Goal: Transaction & Acquisition: Purchase product/service

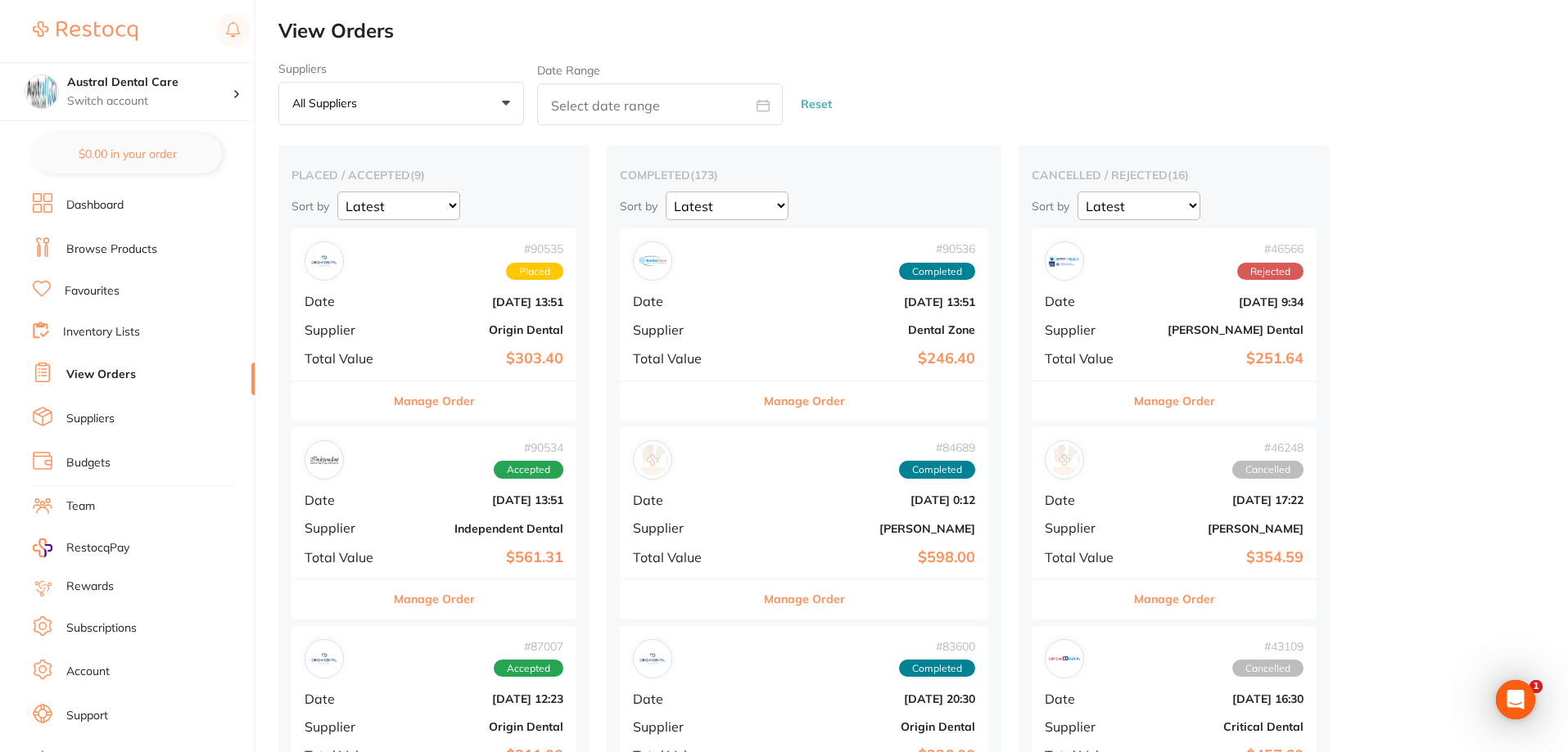
click at [109, 246] on link "Browse Products" at bounding box center [111, 250] width 91 height 17
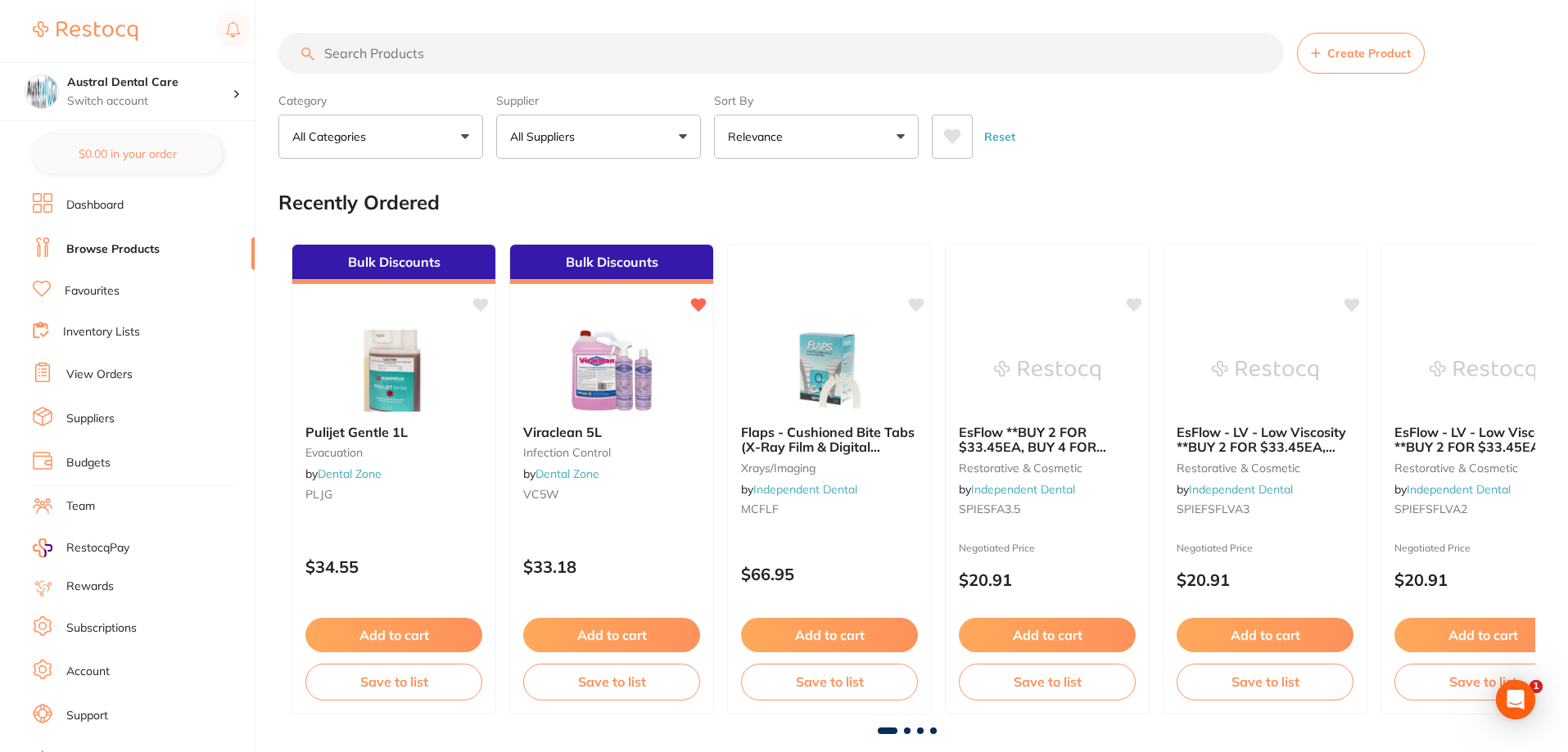
click at [367, 50] on input "search" at bounding box center [781, 53] width 1006 height 41
click at [472, 56] on input "search" at bounding box center [781, 53] width 1006 height 41
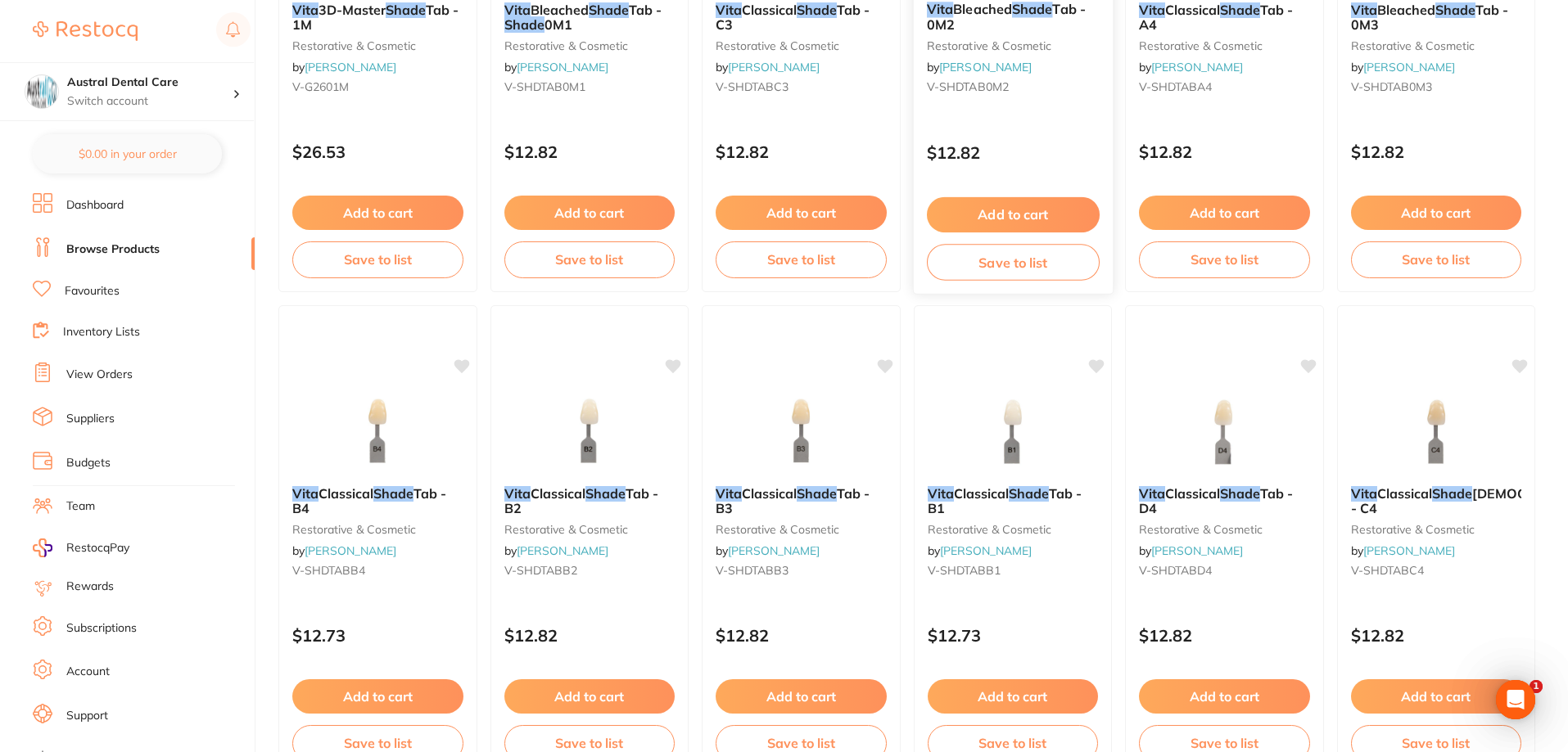
scroll to position [1555, 0]
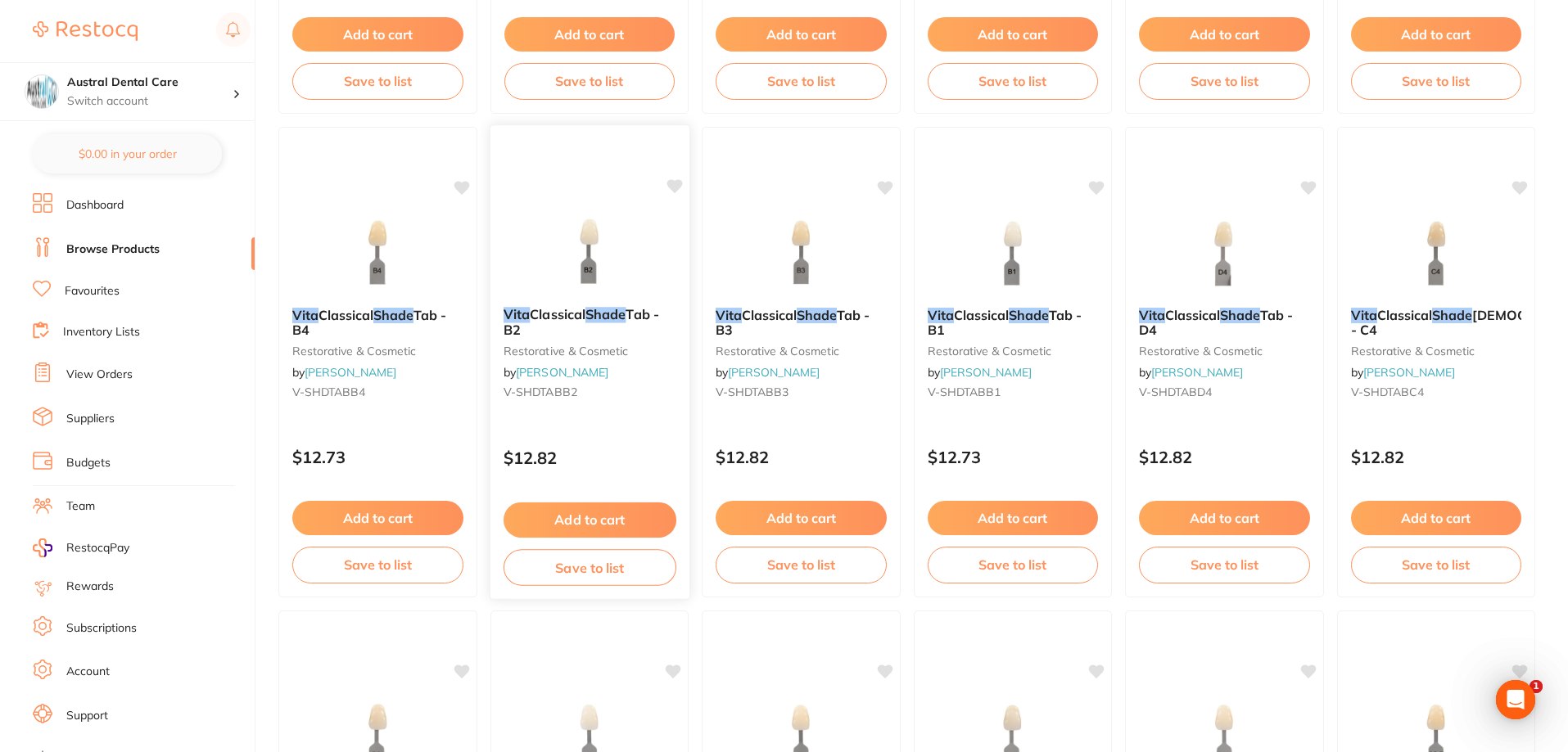
type input "vita shade"
click at [593, 517] on button "Add to cart" at bounding box center [589, 520] width 173 height 35
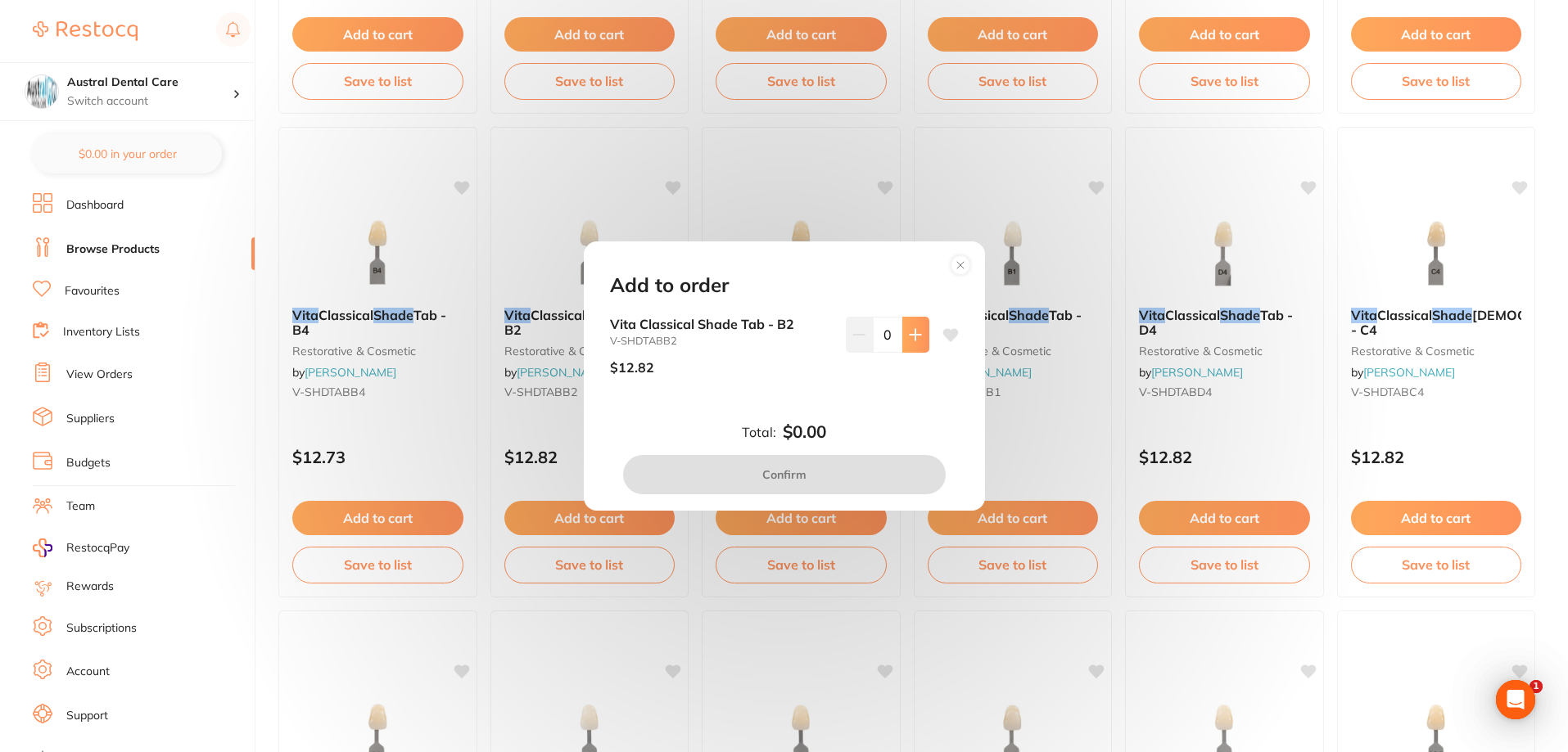
scroll to position [0, 0]
click at [911, 340] on icon at bounding box center [916, 334] width 11 height 11
type input "1"
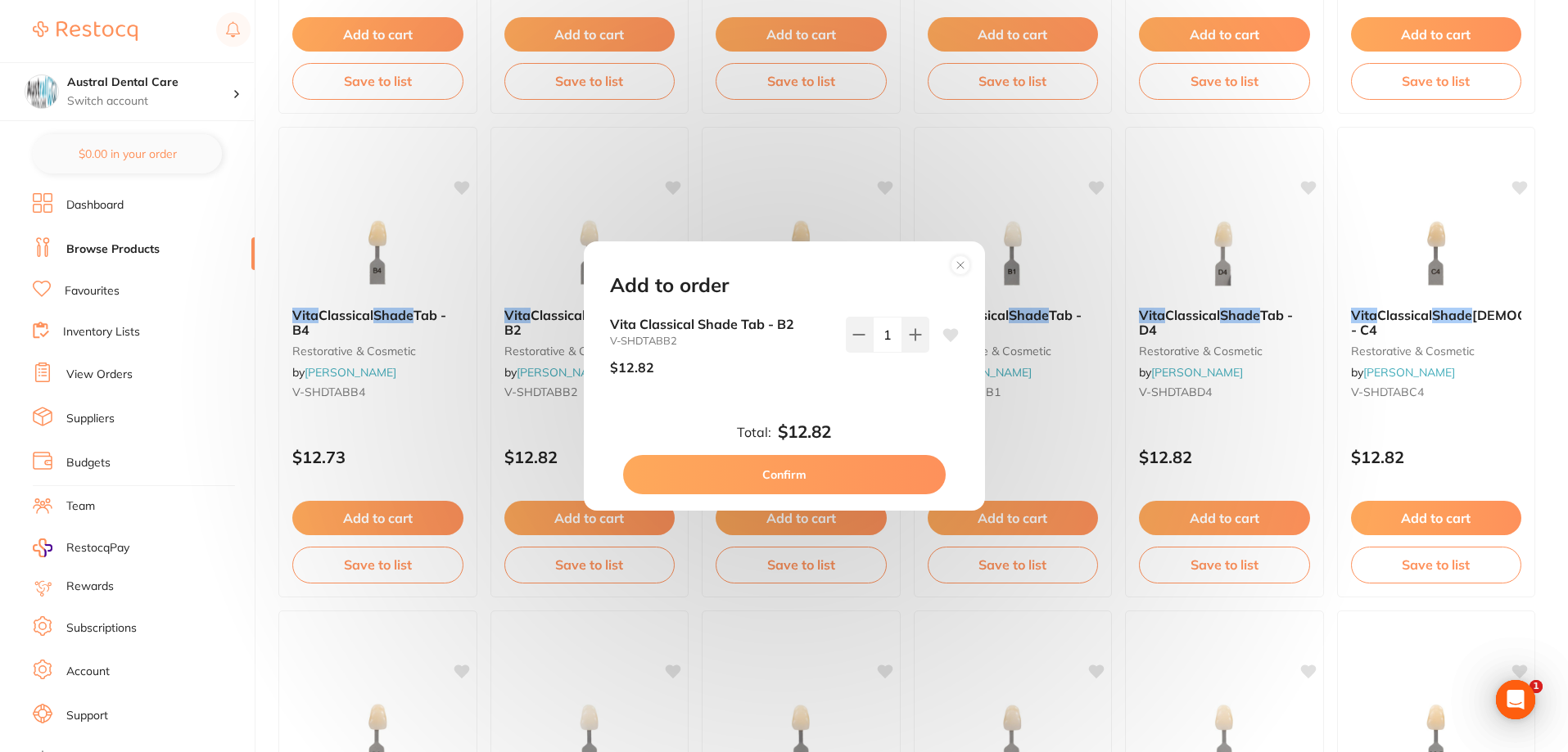
click at [809, 472] on button "Confirm" at bounding box center [784, 475] width 322 height 39
checkbox input "false"
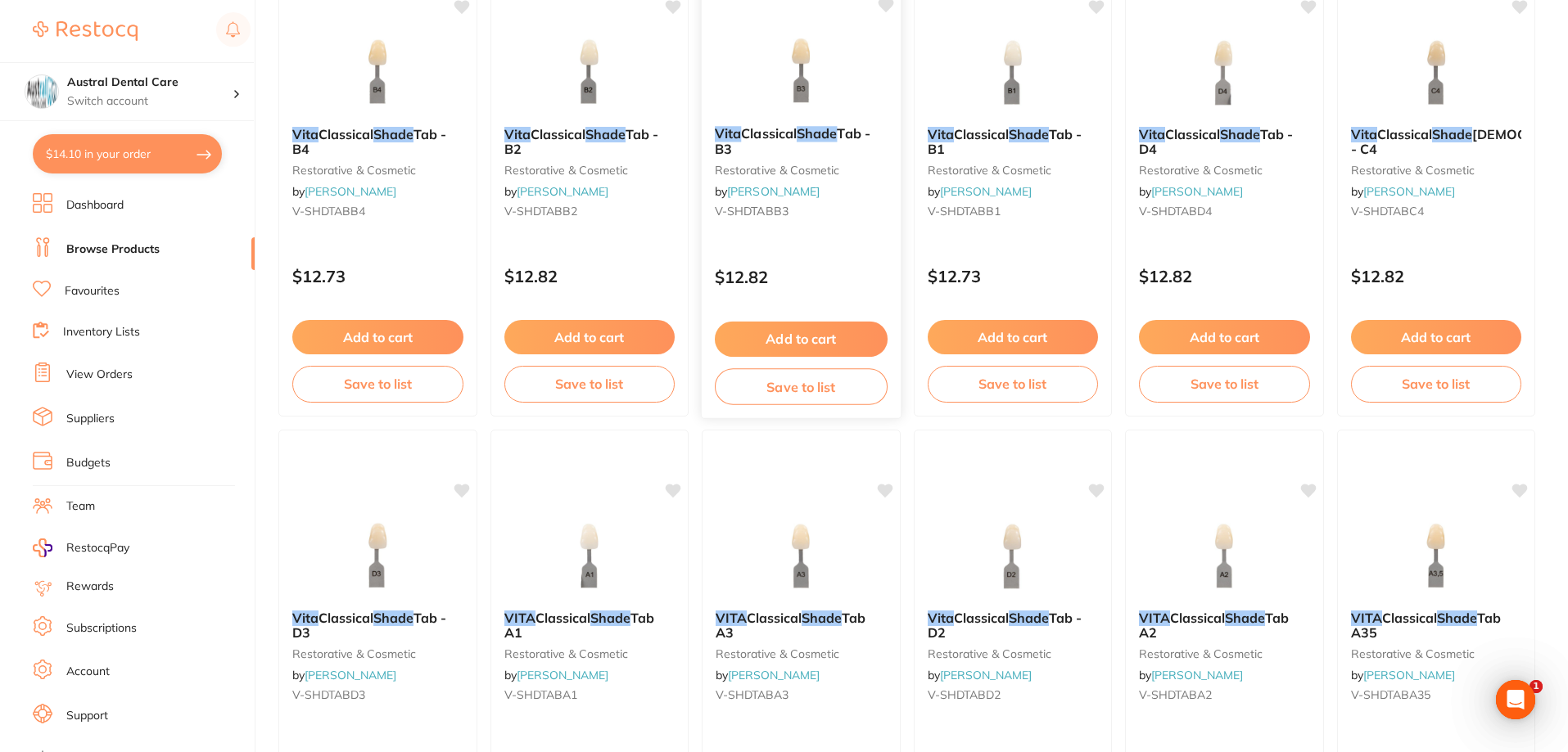
scroll to position [1883, 0]
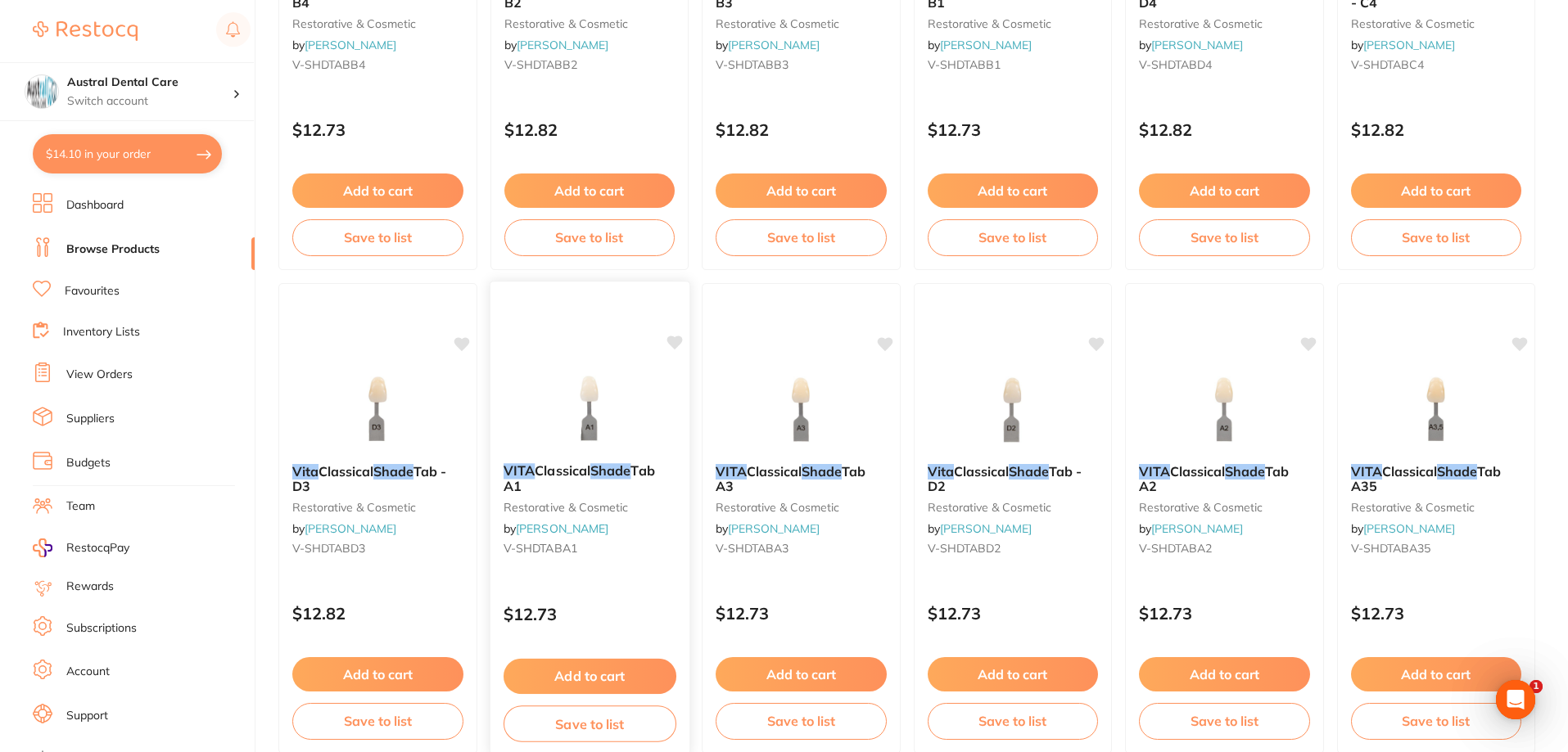
click at [580, 670] on button "Add to cart" at bounding box center [589, 677] width 173 height 35
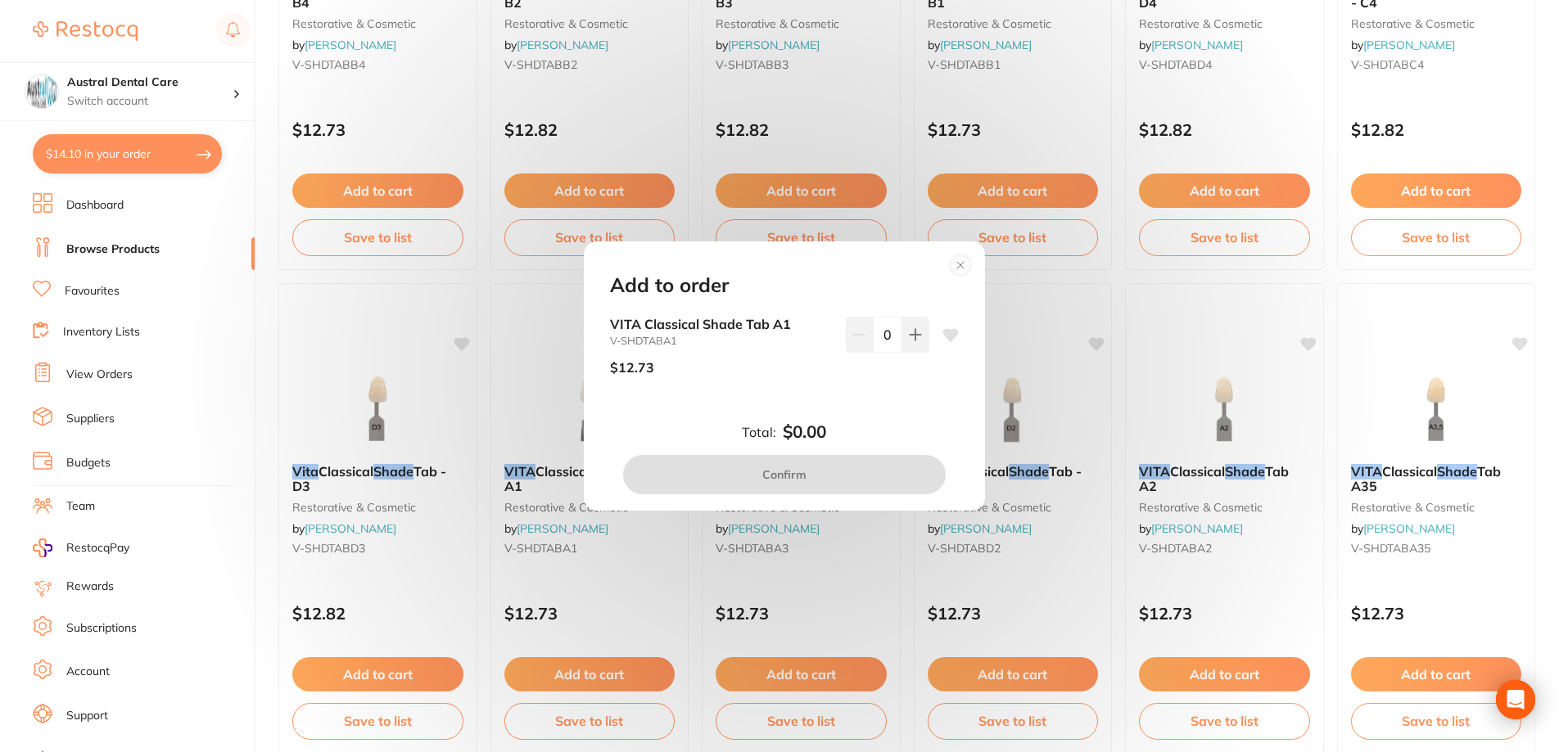
drag, startPoint x: 910, startPoint y: 342, endPoint x: 908, endPoint y: 359, distance: 17.1
click at [910, 342] on button at bounding box center [916, 334] width 27 height 36
type input "1"
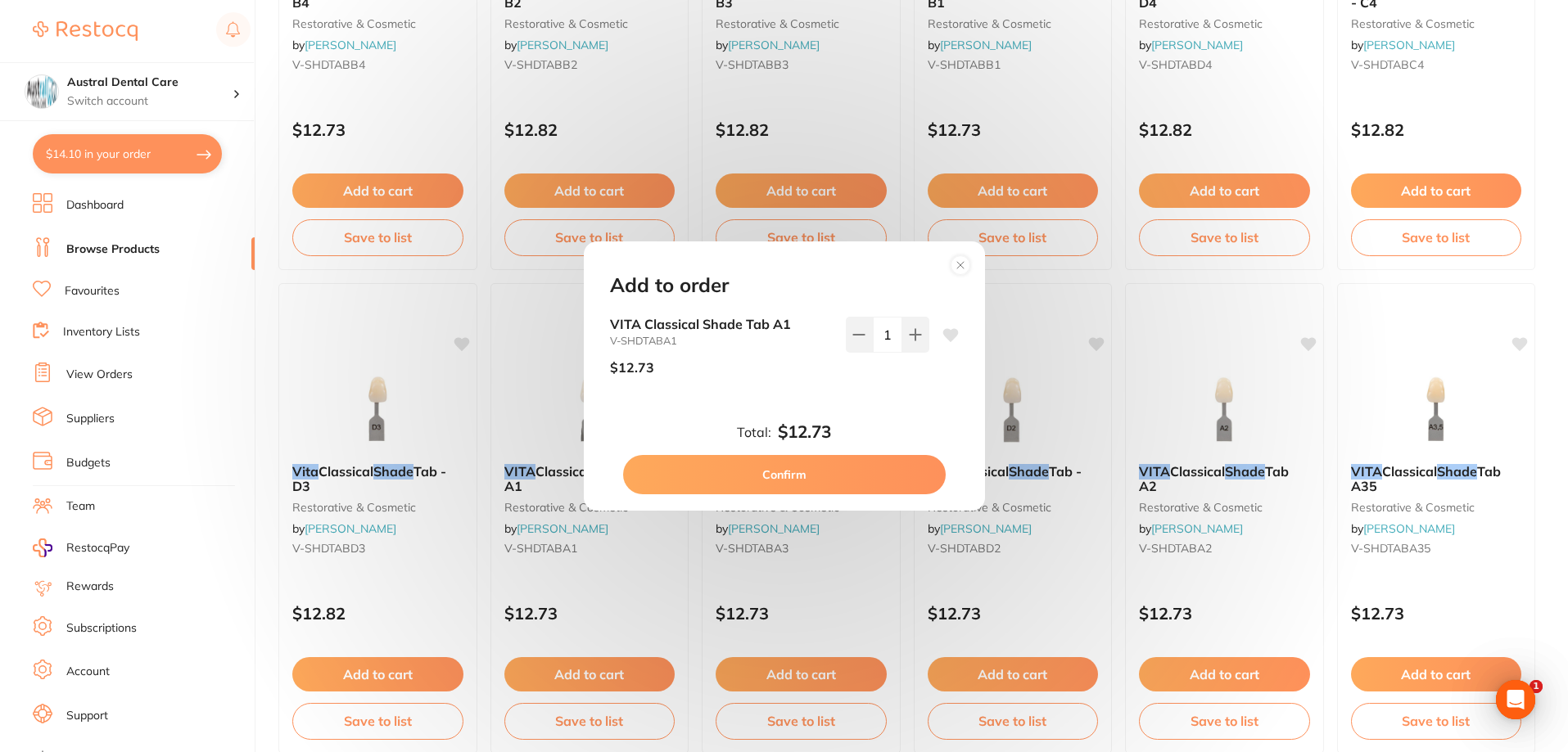
scroll to position [0, 0]
click at [836, 471] on button "Confirm" at bounding box center [784, 475] width 322 height 39
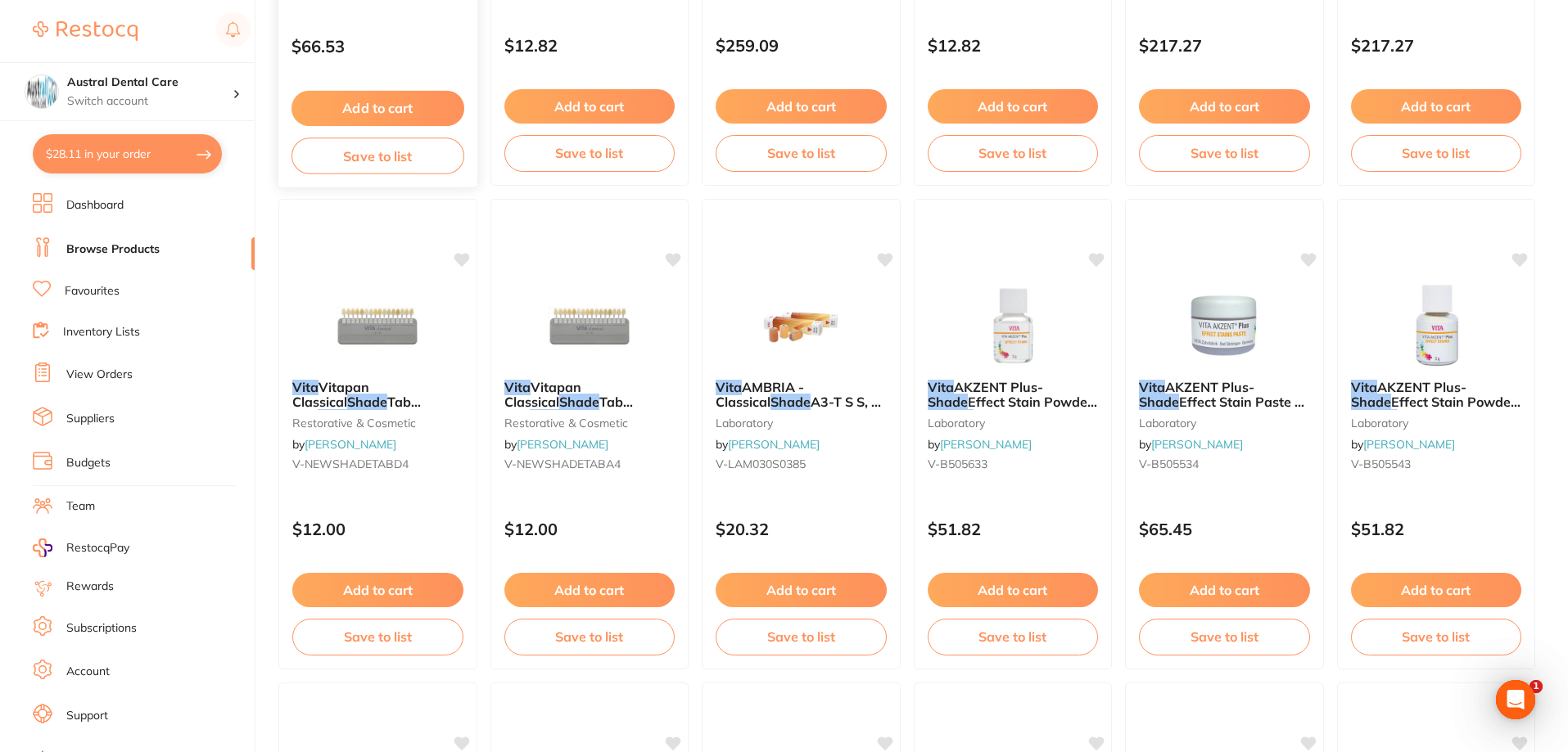
scroll to position [2947, 0]
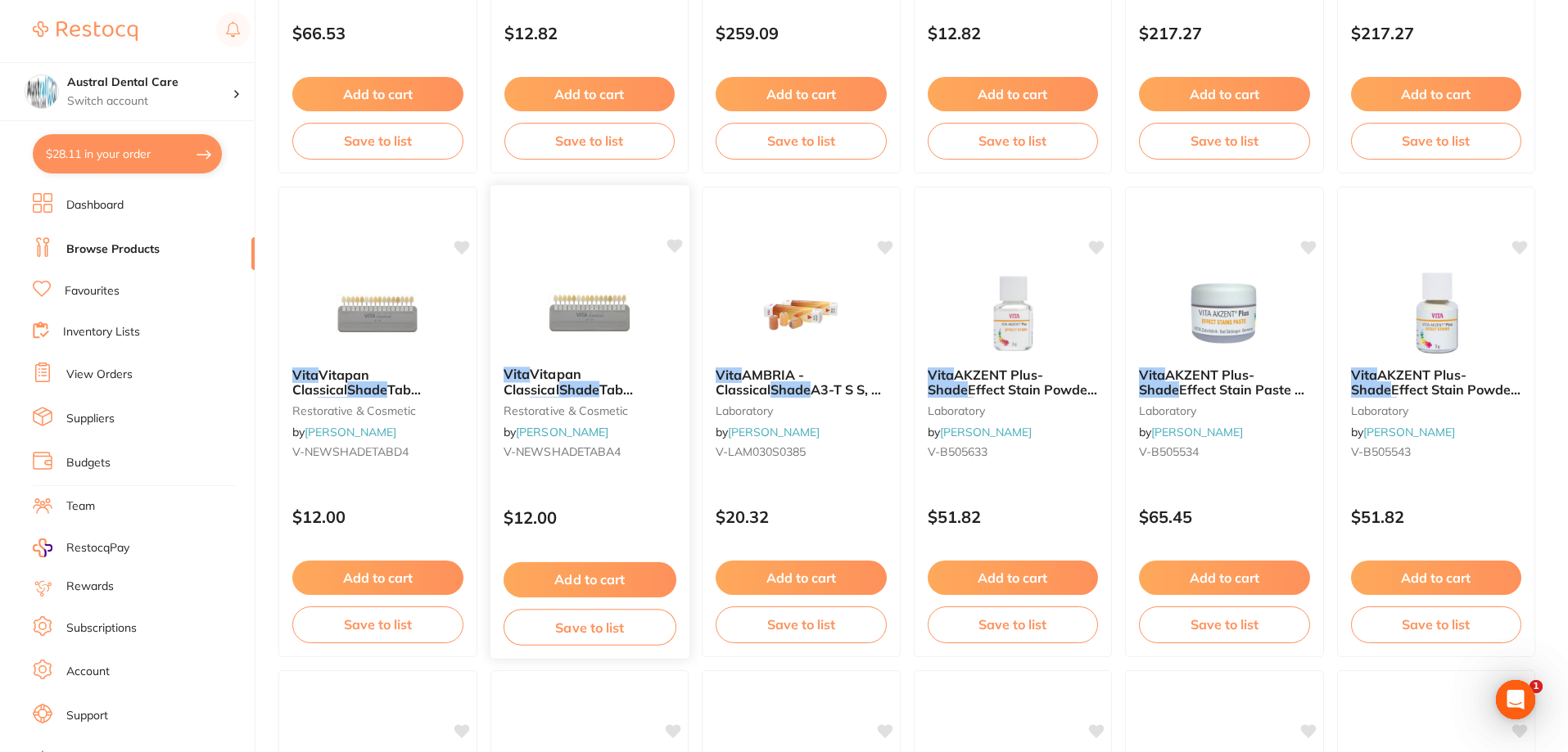
click at [603, 325] on img at bounding box center [589, 312] width 107 height 83
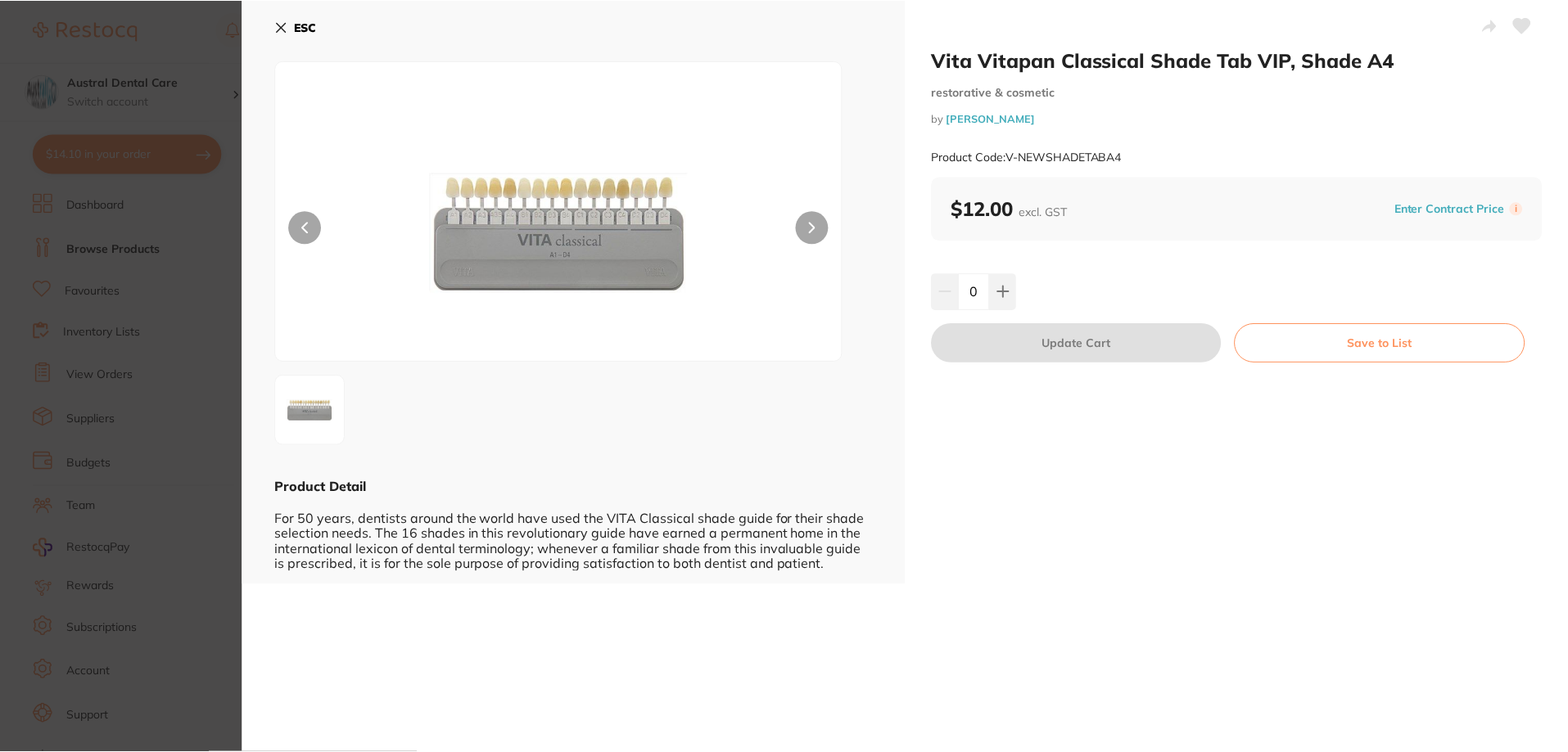
scroll to position [2947, 0]
click at [277, 29] on icon at bounding box center [282, 28] width 9 height 9
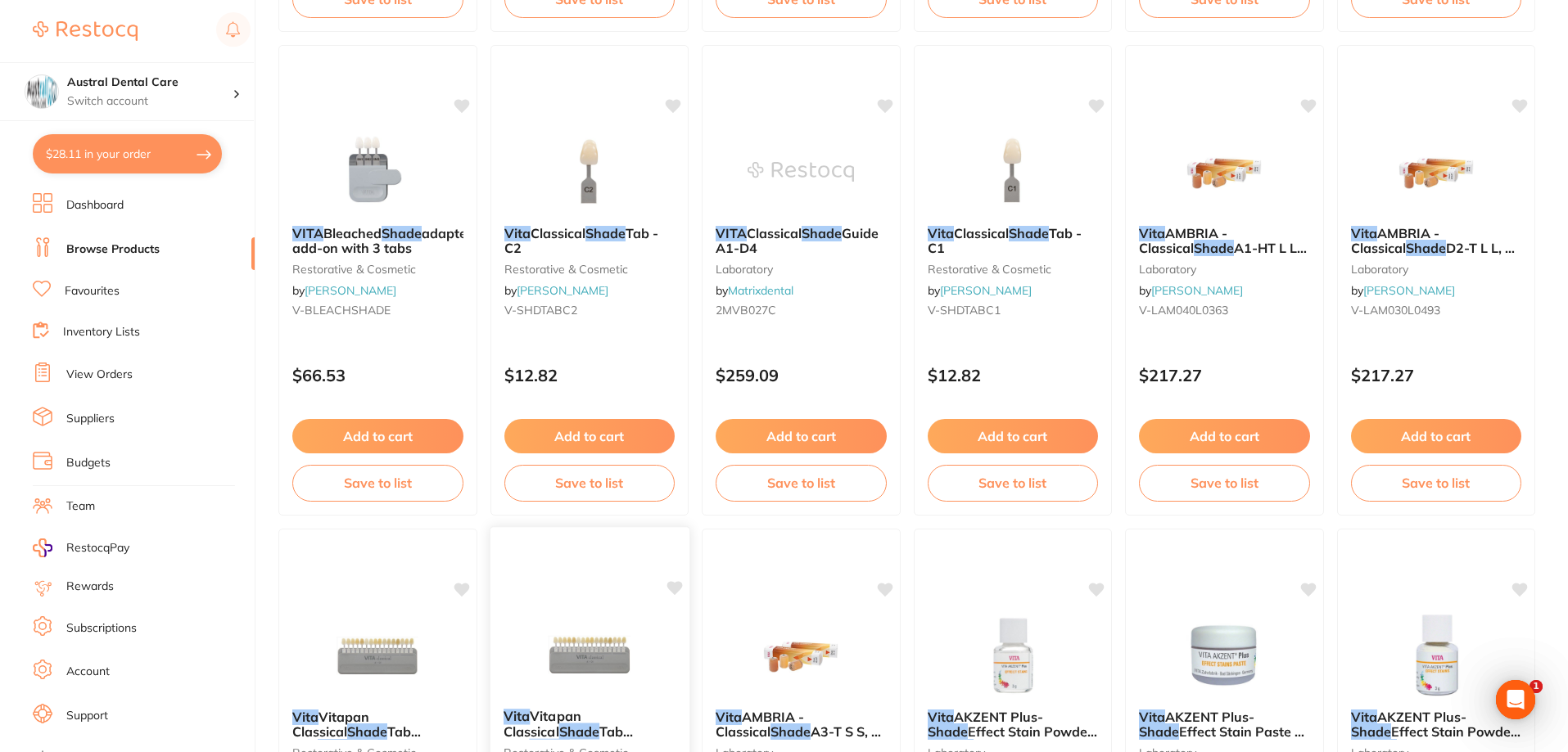
scroll to position [2783, 0]
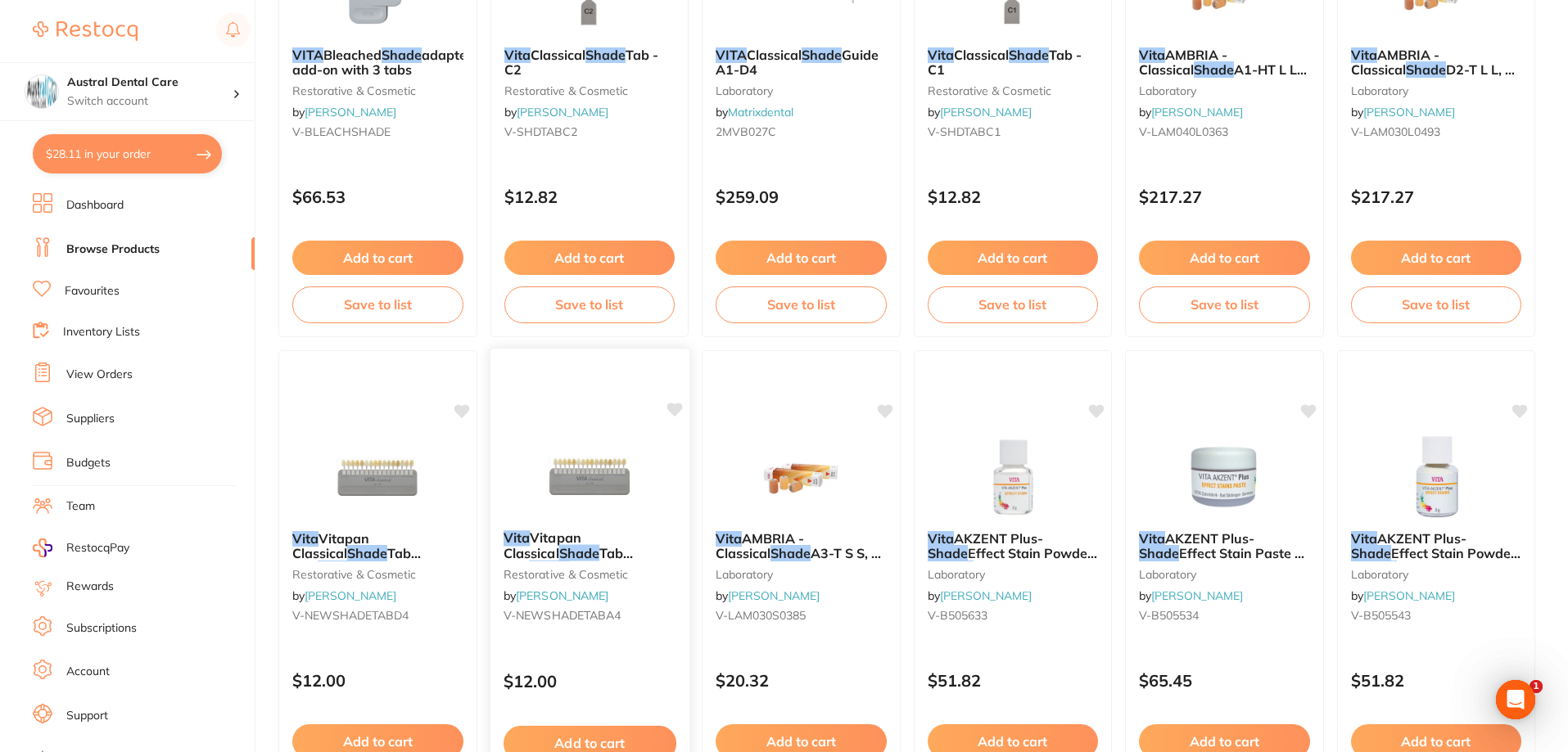
click at [596, 483] on img at bounding box center [589, 476] width 107 height 83
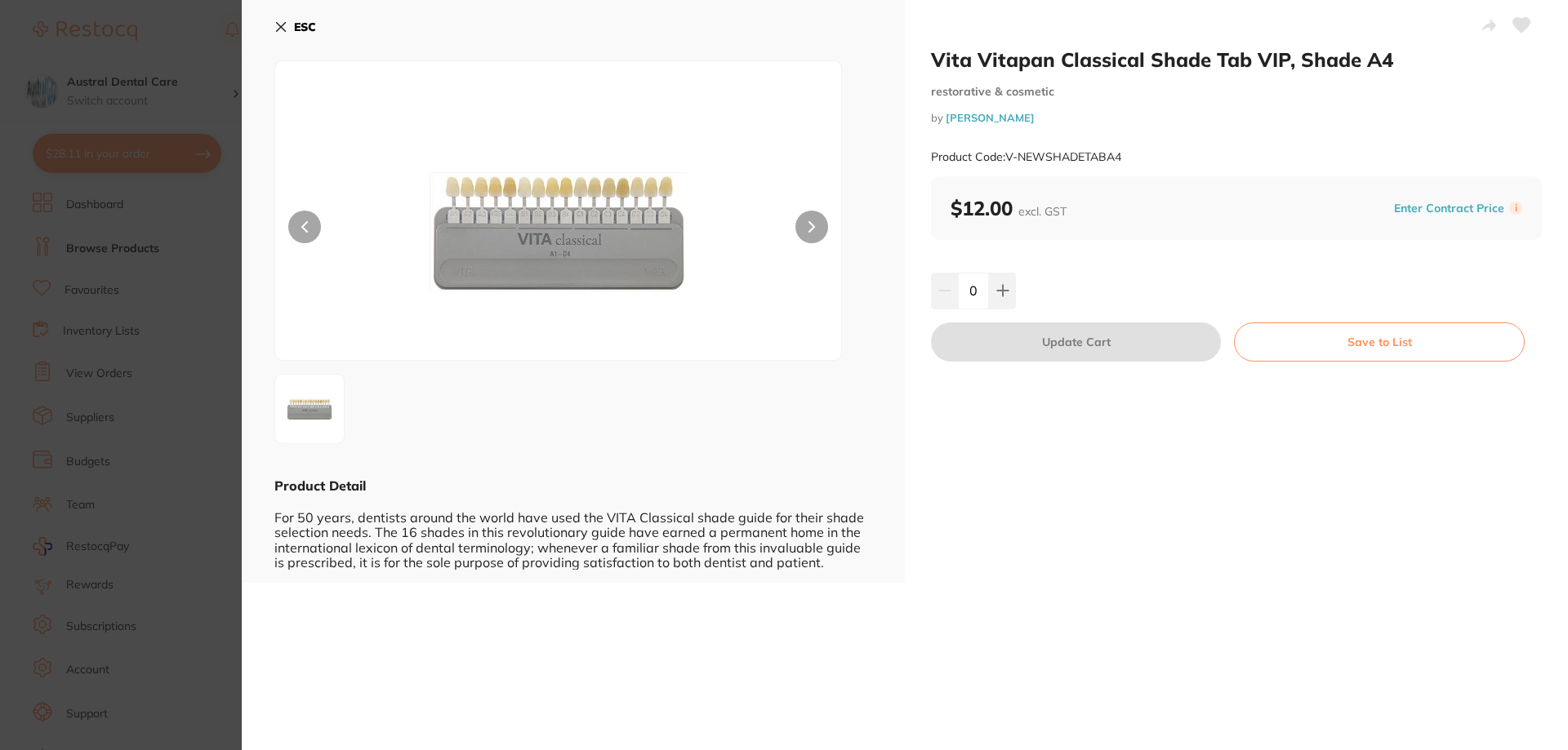
click at [277, 23] on icon at bounding box center [281, 27] width 9 height 9
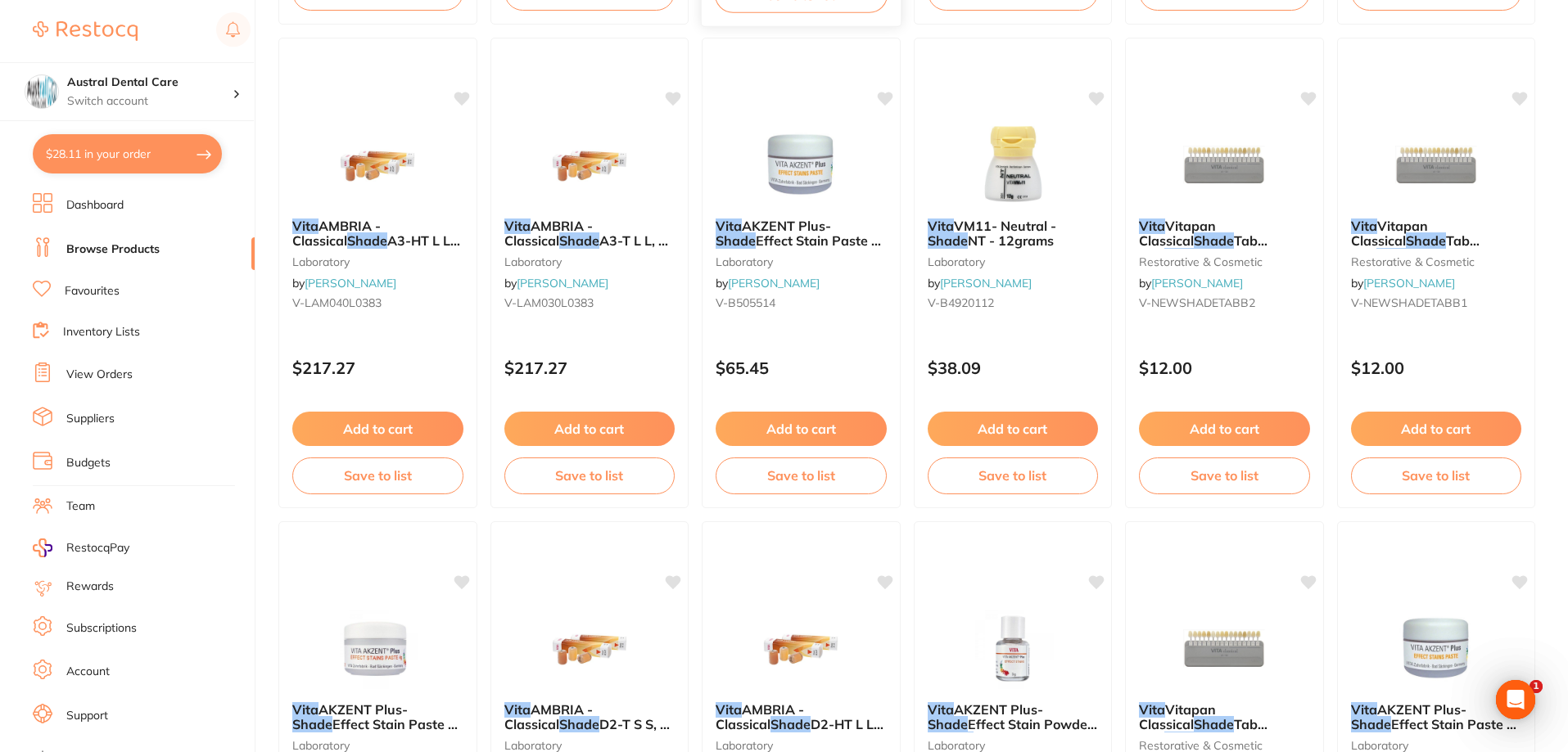
scroll to position [3577, 0]
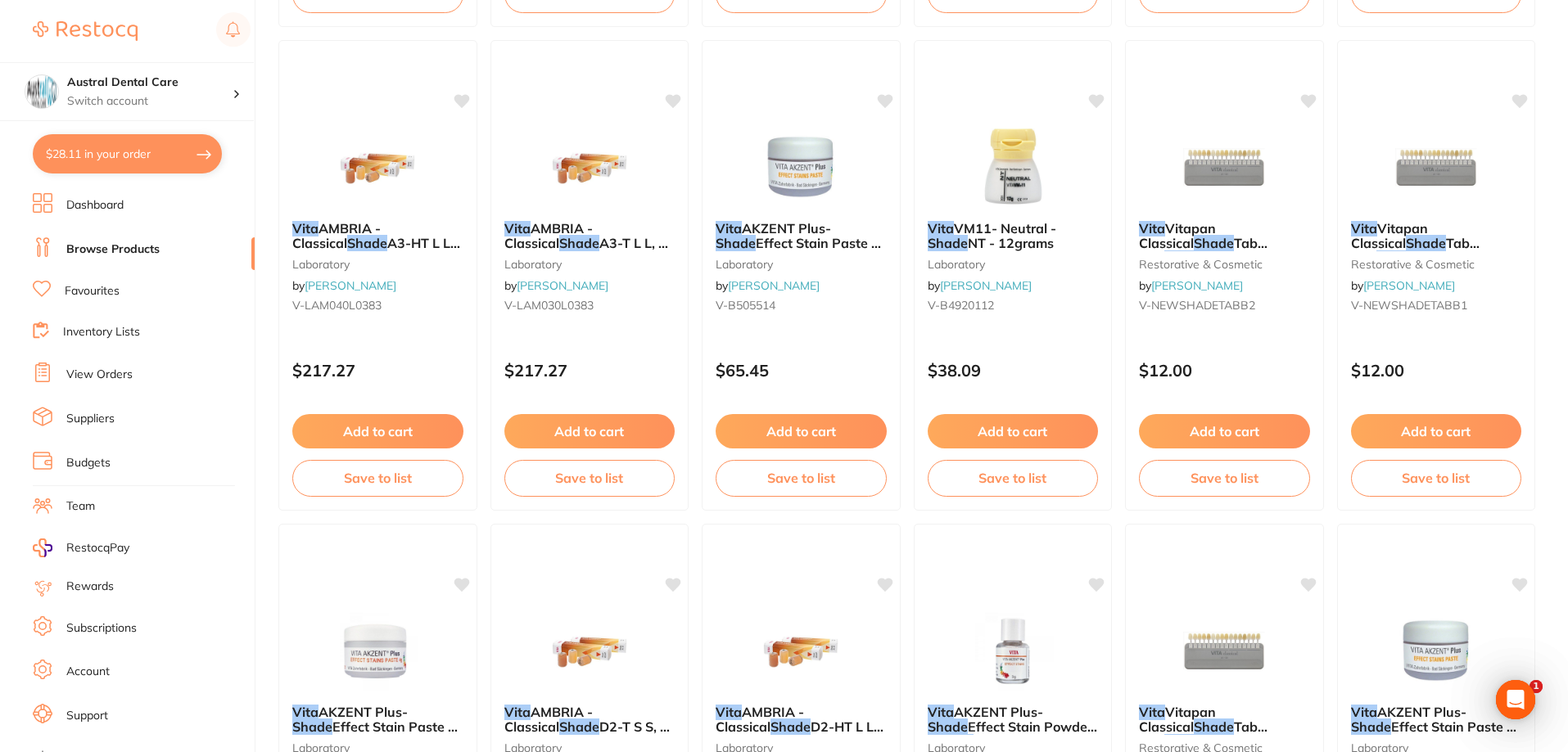
click at [124, 148] on button "$28.11 in your order" at bounding box center [128, 153] width 189 height 39
checkbox input "true"
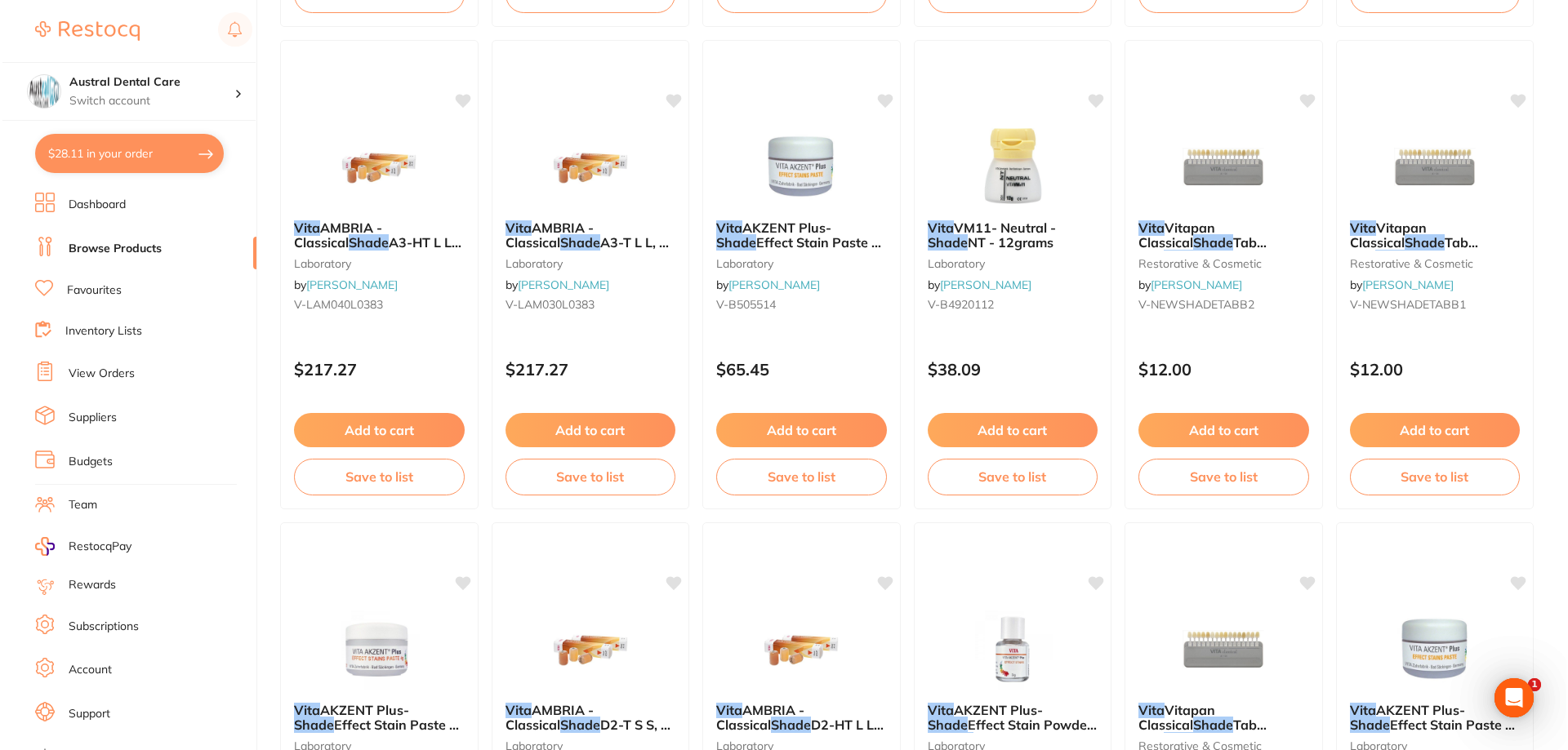
scroll to position [0, 0]
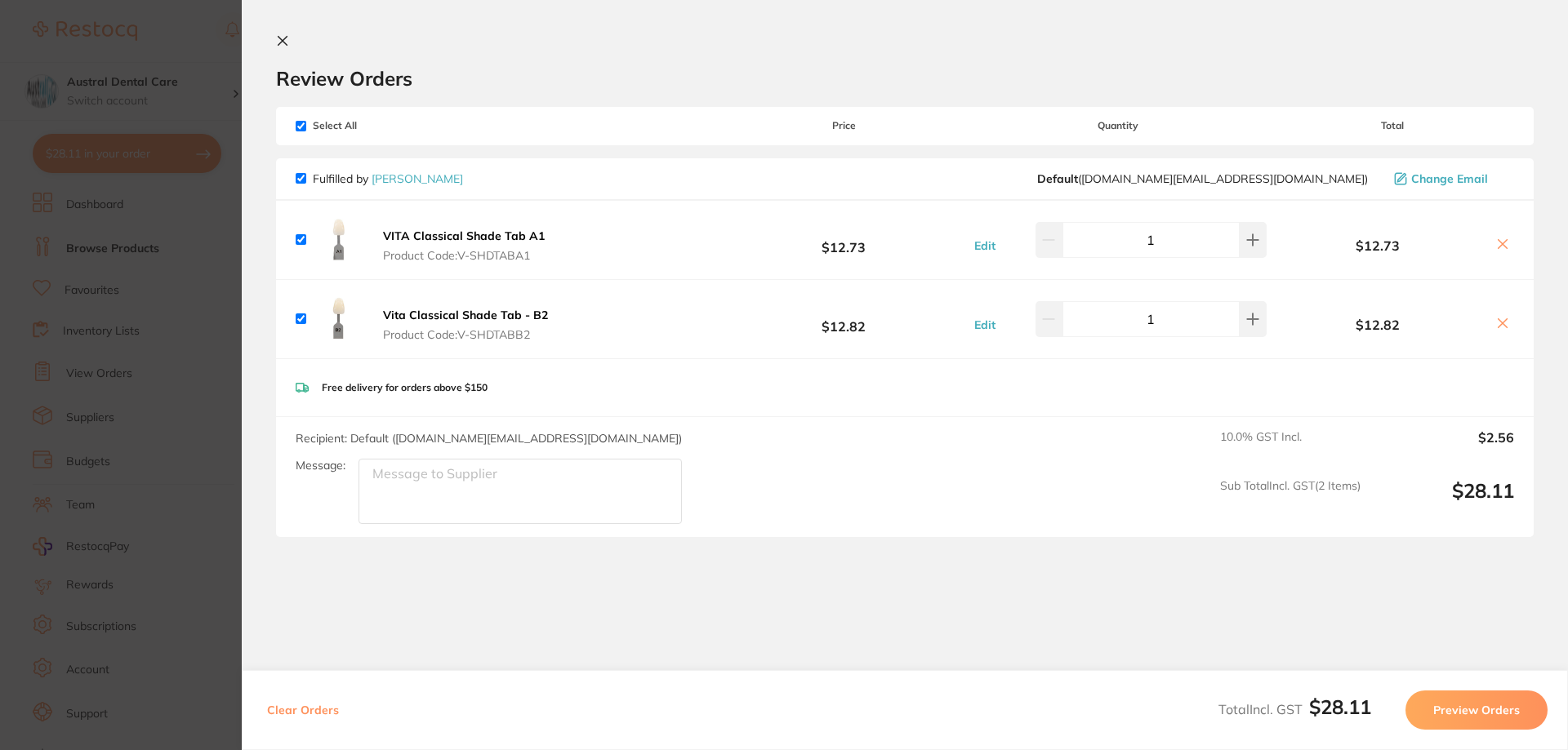
click at [281, 37] on icon at bounding box center [282, 40] width 13 height 13
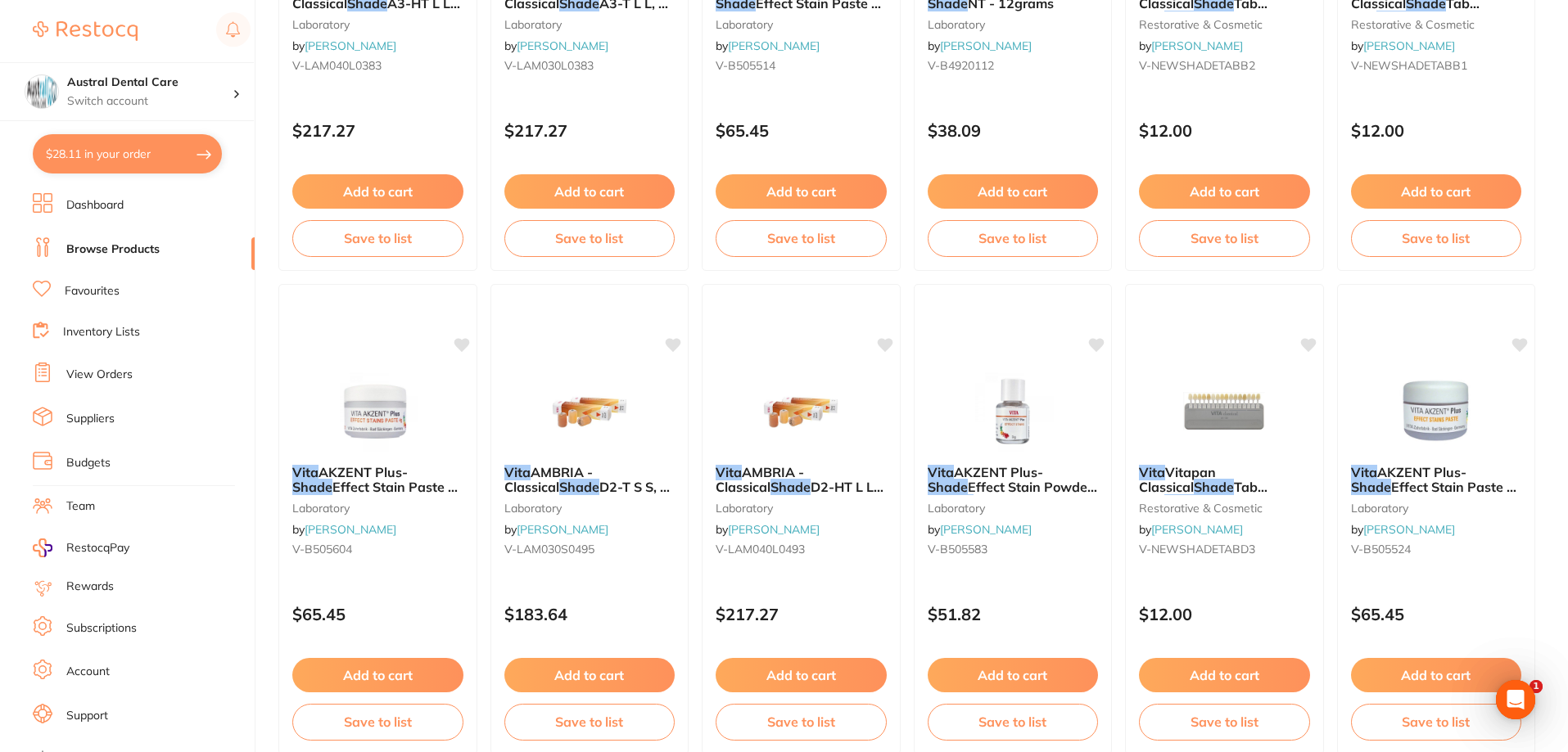
scroll to position [3905, 0]
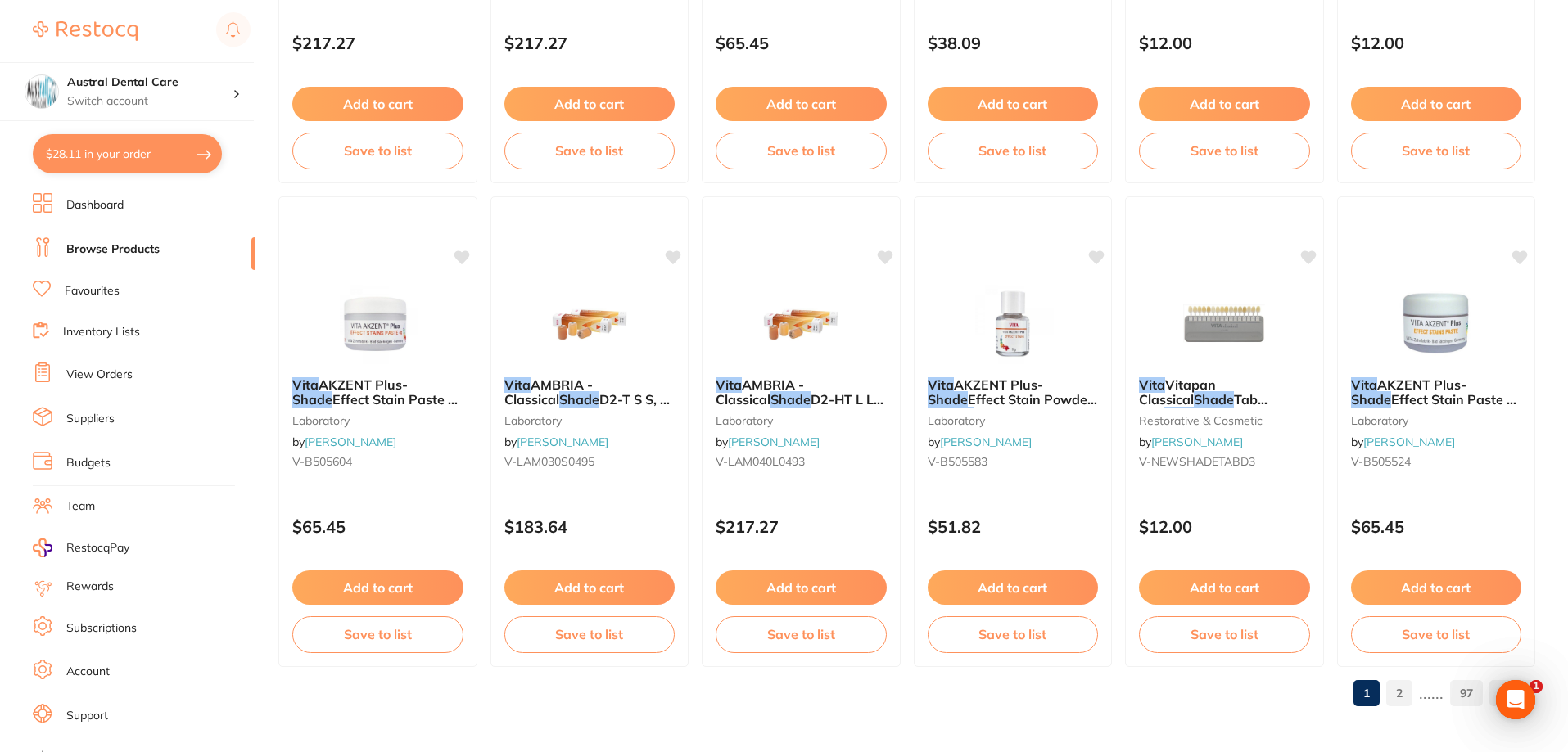
click at [1409, 690] on link "2" at bounding box center [1399, 693] width 27 height 33
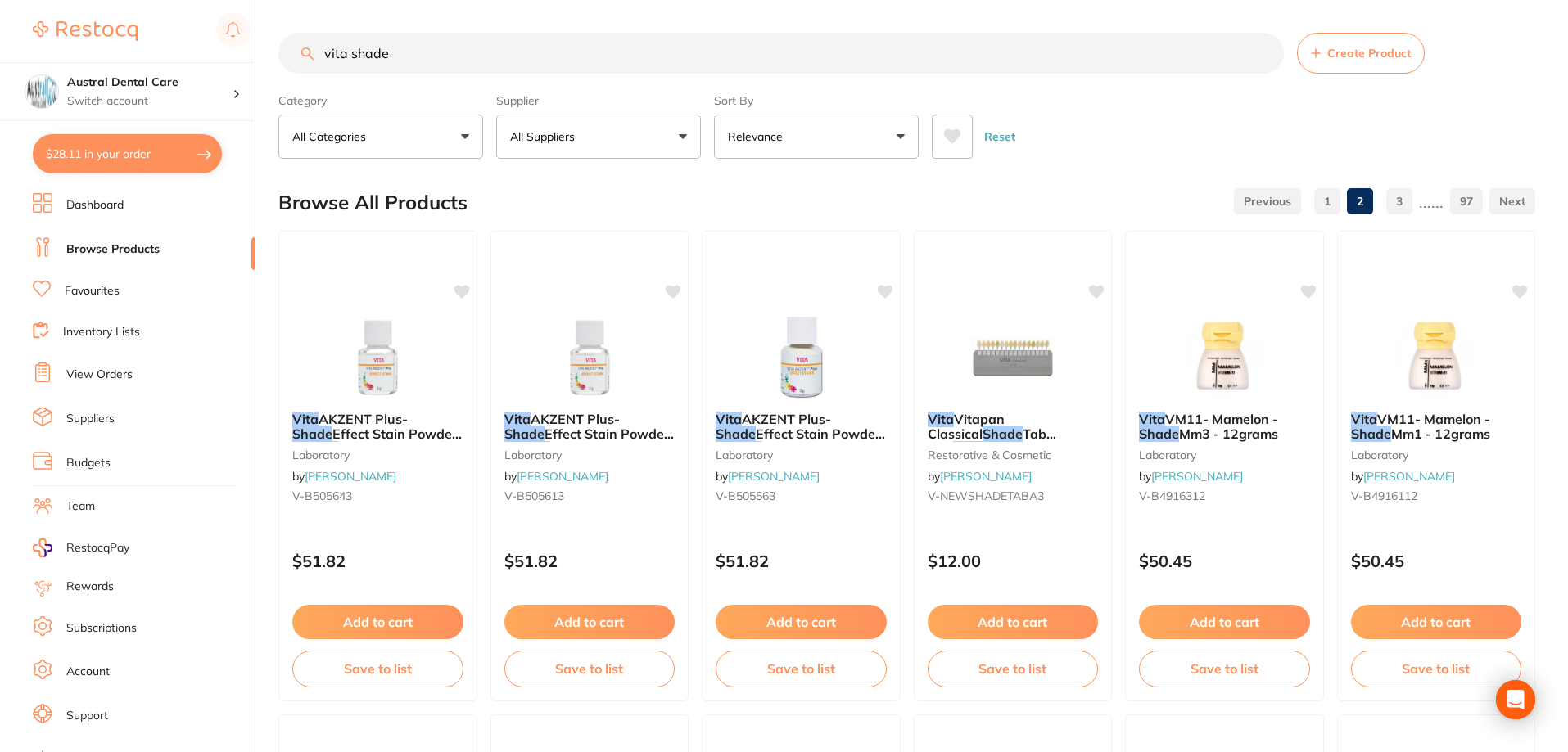
click at [478, 47] on input "vita shade" at bounding box center [781, 53] width 1006 height 41
type input "vita shade guide"
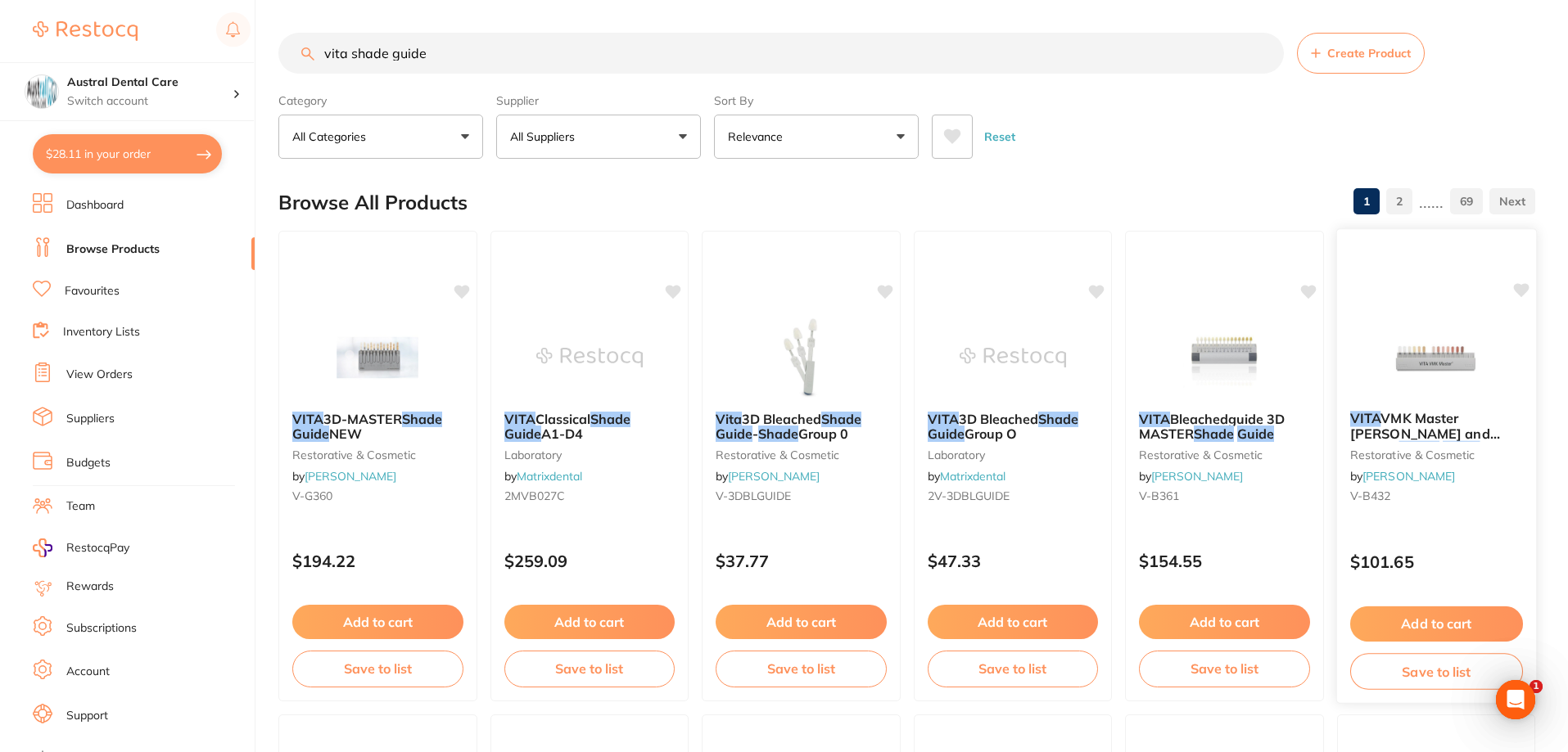
click at [1409, 364] on img at bounding box center [1436, 356] width 107 height 83
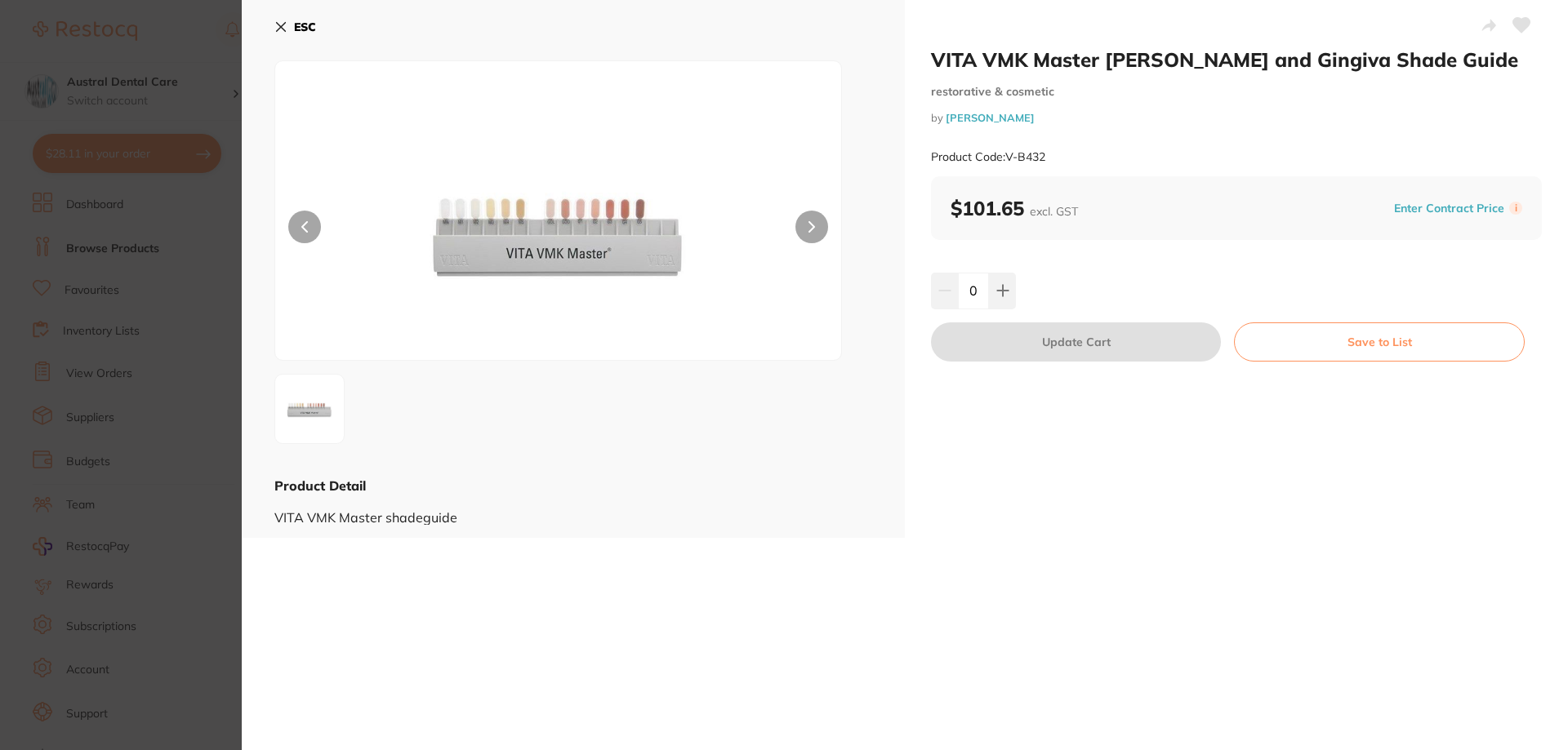
click at [274, 26] on div "ESC Product Detail VITA VMK Master shadeguide" at bounding box center [573, 269] width 663 height 538
click at [282, 23] on icon at bounding box center [281, 27] width 13 height 13
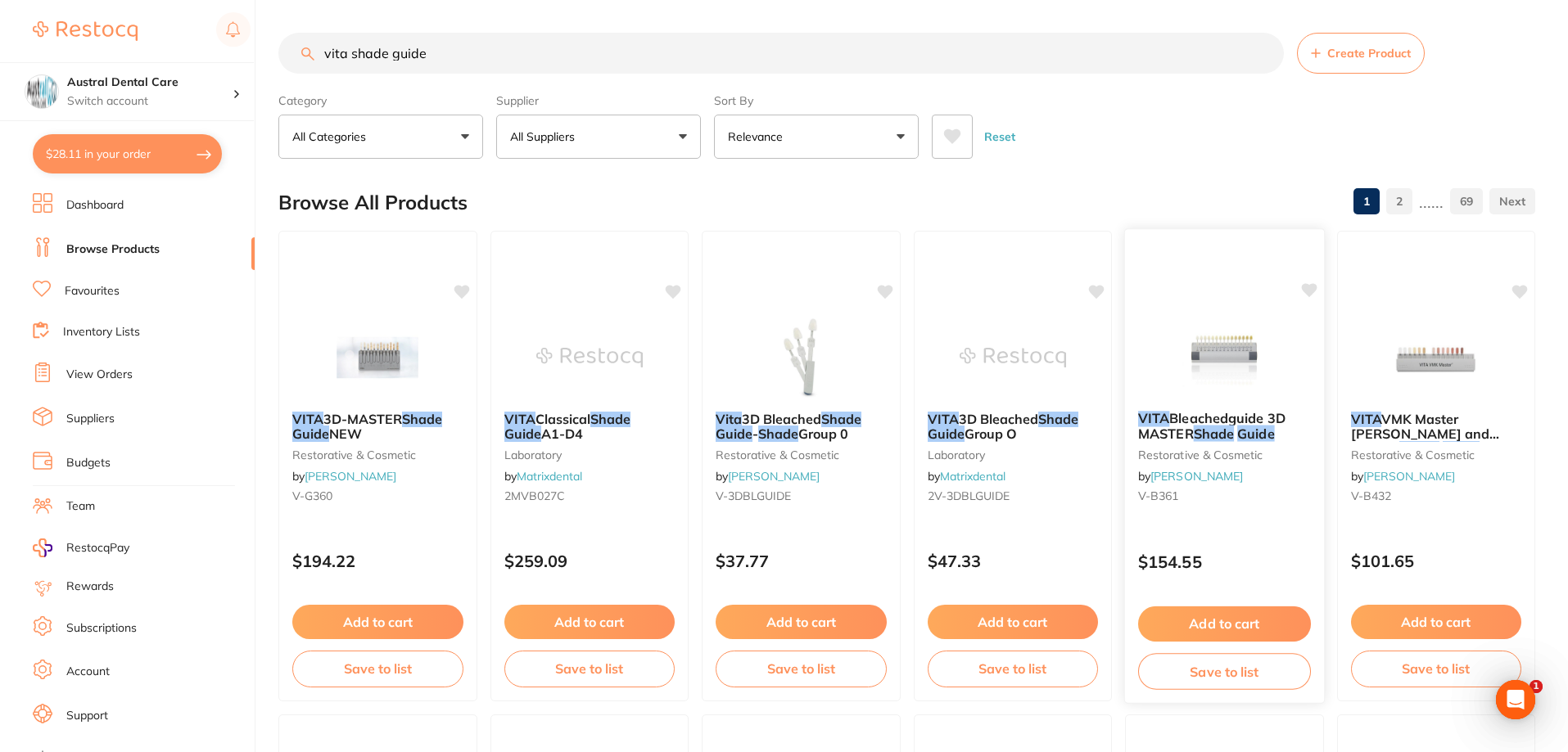
click at [1228, 356] on img at bounding box center [1224, 356] width 107 height 83
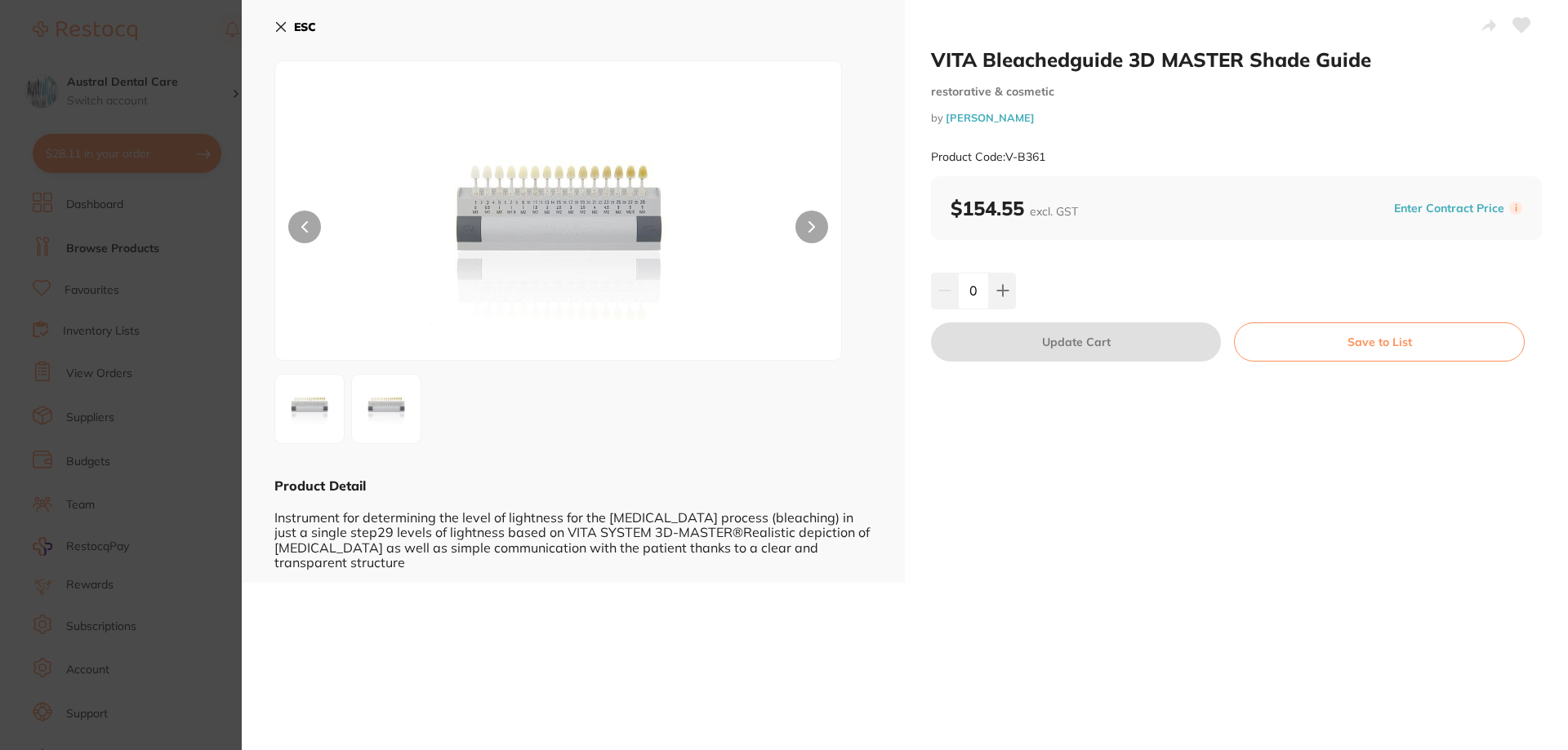
click at [812, 230] on icon at bounding box center [811, 227] width 6 height 11
click at [659, 221] on img at bounding box center [558, 231] width 340 height 258
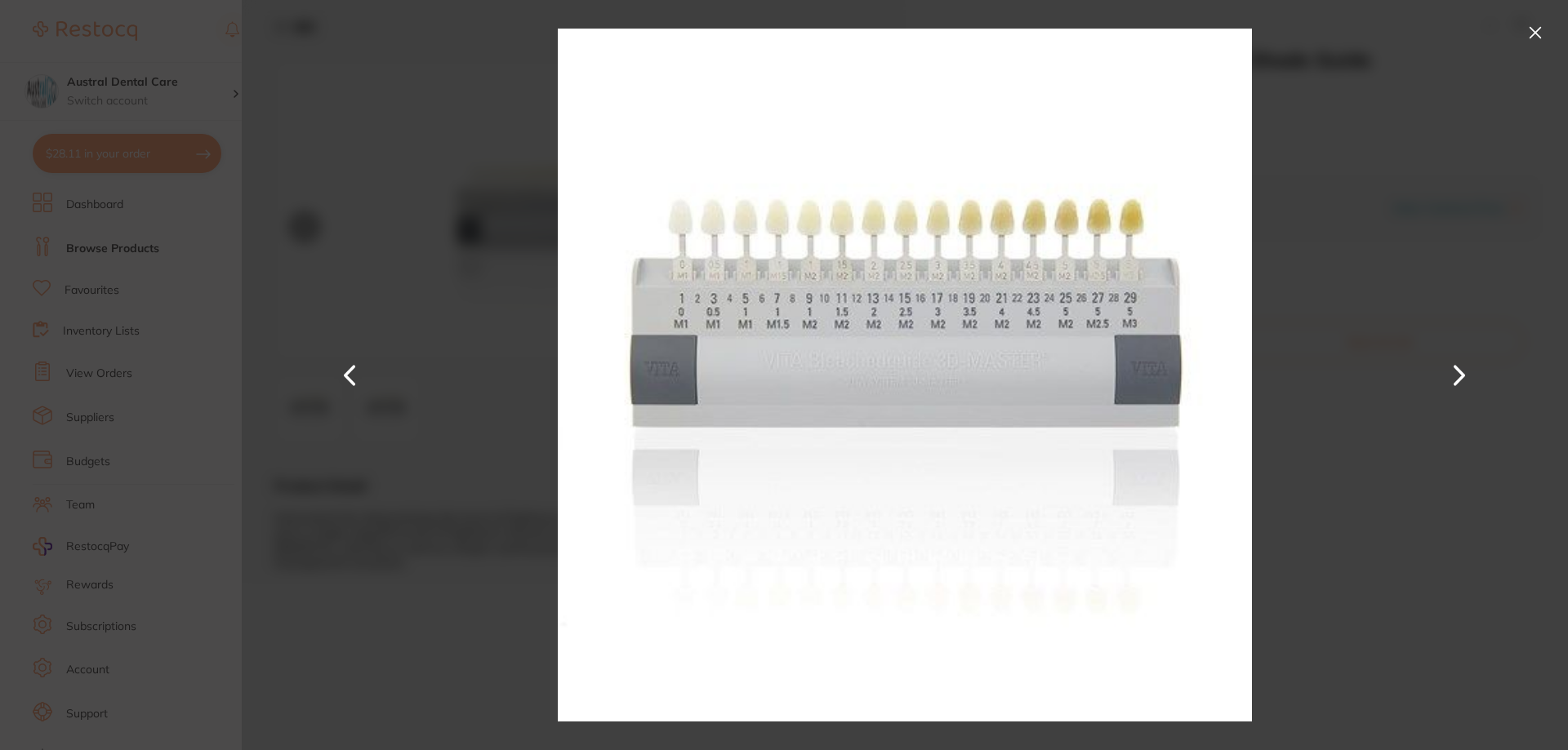
click at [289, 60] on div at bounding box center [905, 375] width 1326 height 750
click at [207, 60] on section "VITA Bleachedguide 3D MASTER Shade Guide restorative & cosmetic by [PERSON_NAME…" at bounding box center [784, 375] width 1568 height 750
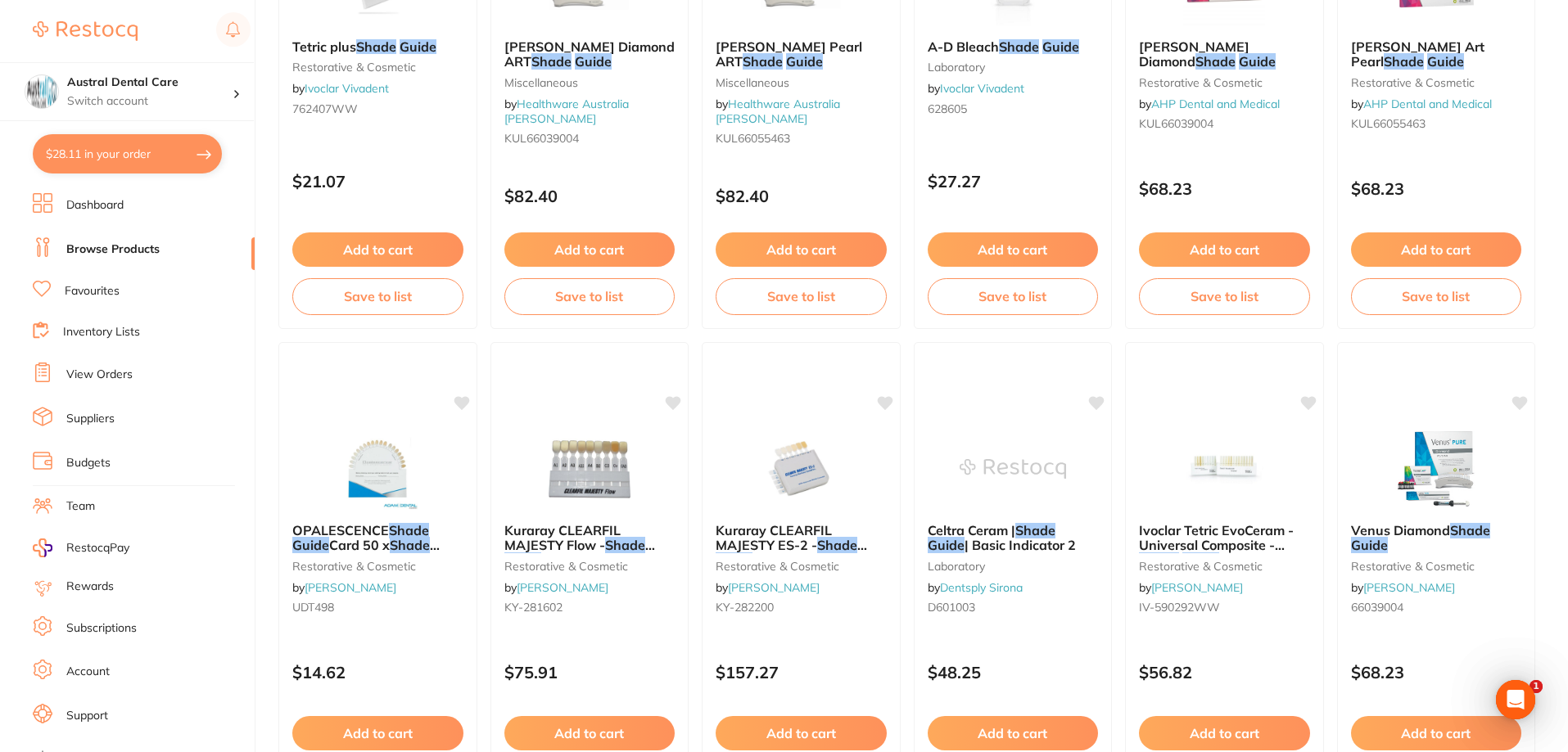
scroll to position [3521, 0]
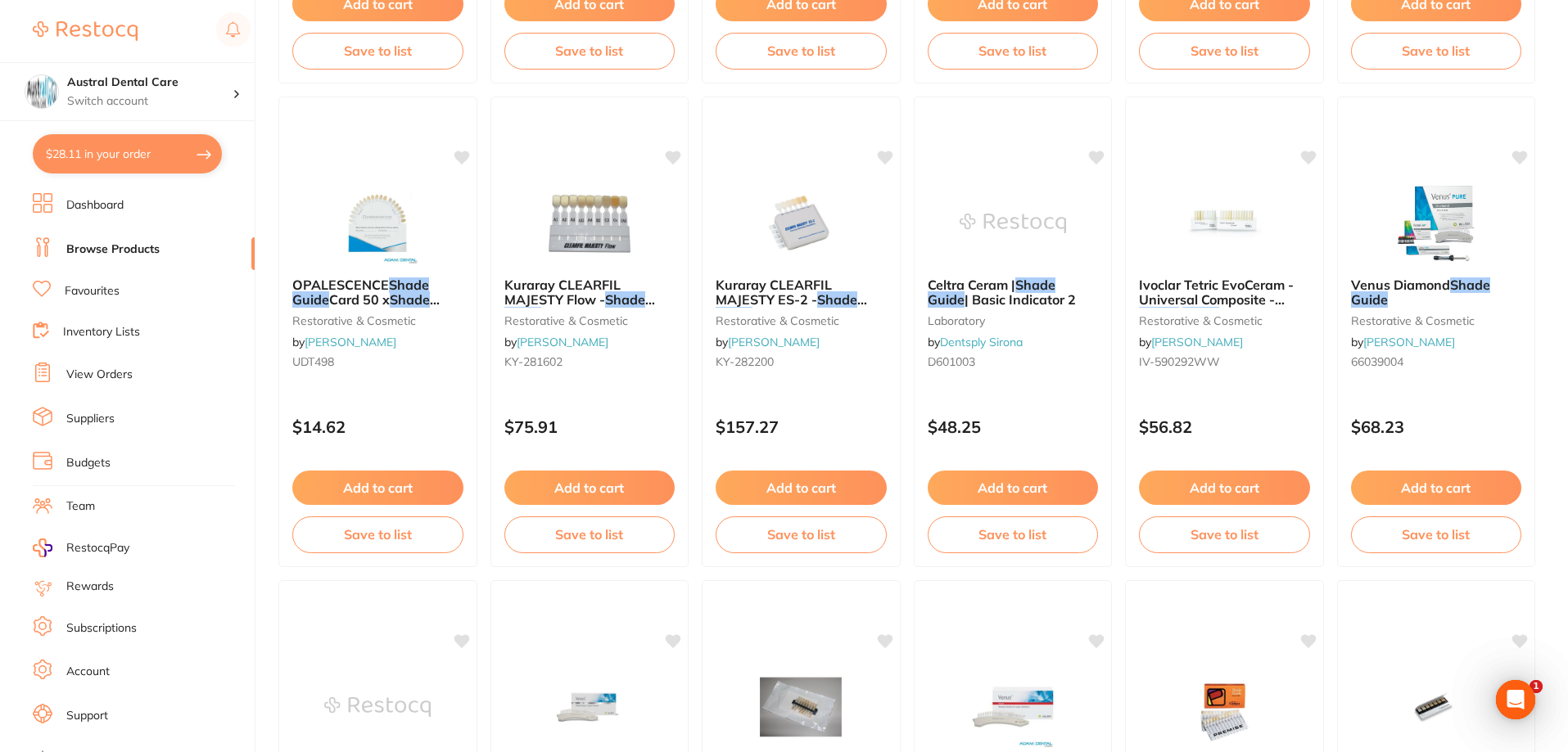
click at [91, 154] on button "$28.11 in your order" at bounding box center [128, 153] width 189 height 39
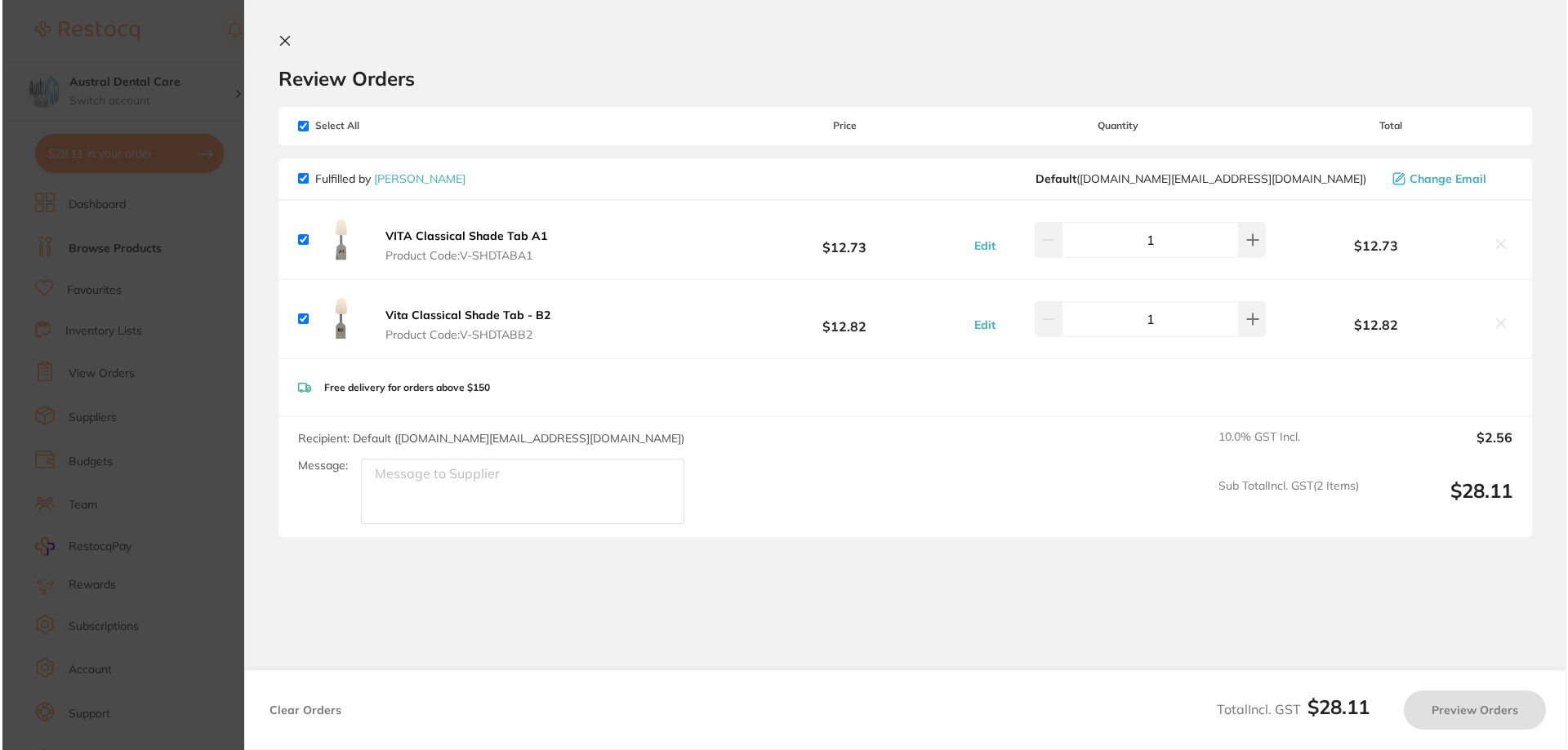
scroll to position [0, 0]
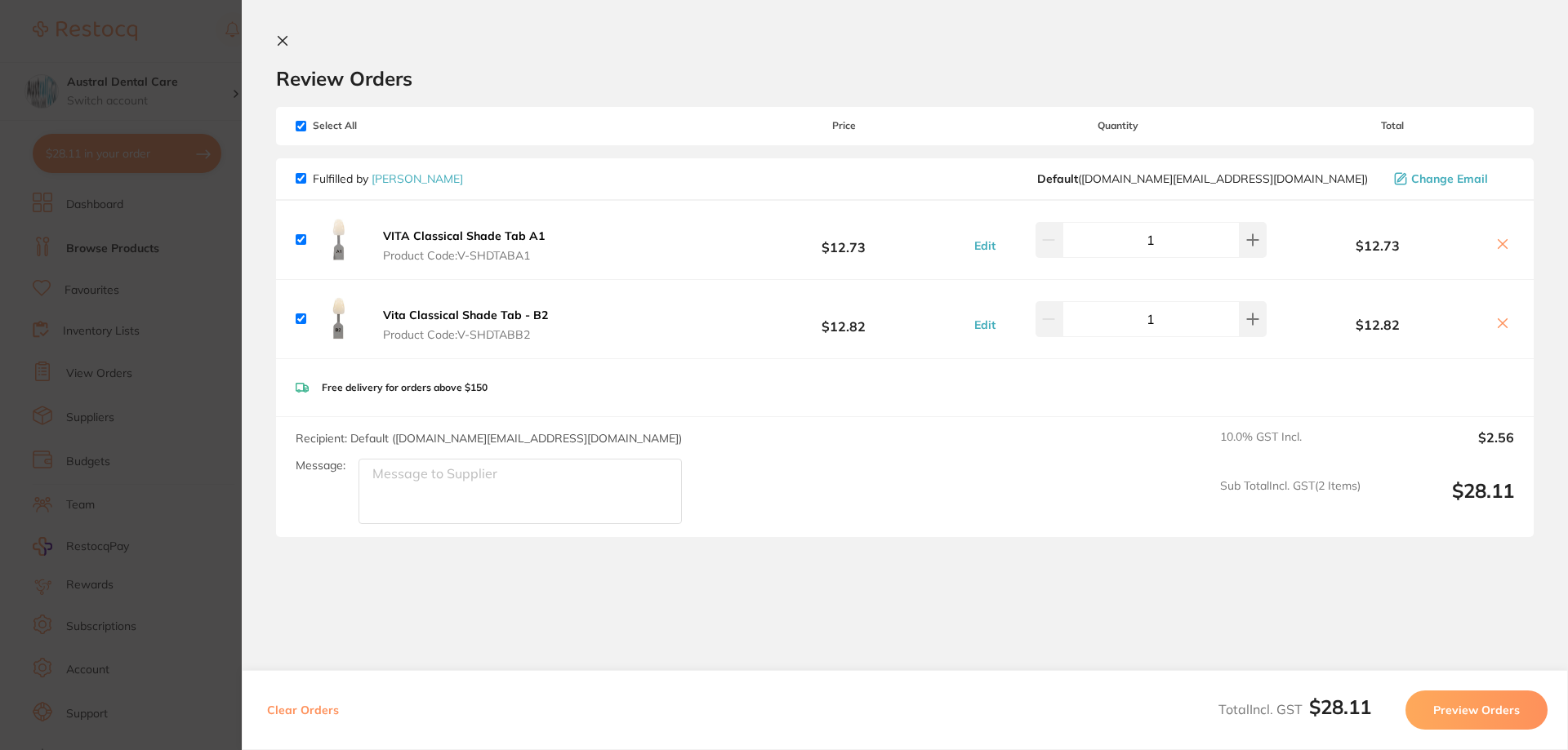
click at [863, 57] on div "Review Orders" at bounding box center [904, 62] width 1258 height 57
